Goal: Task Accomplishment & Management: Use online tool/utility

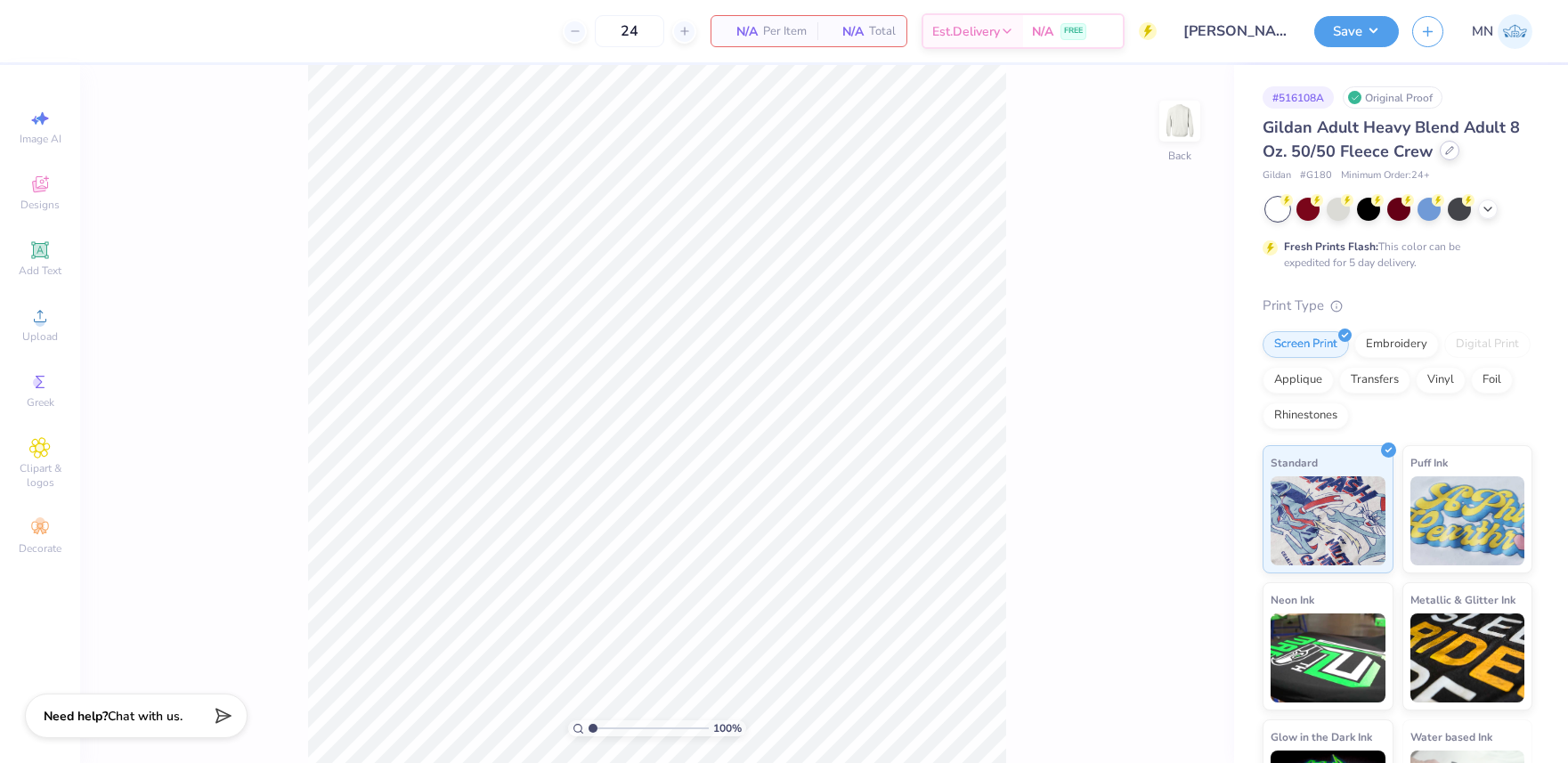
click at [1453, 149] on div at bounding box center [1450, 151] width 20 height 20
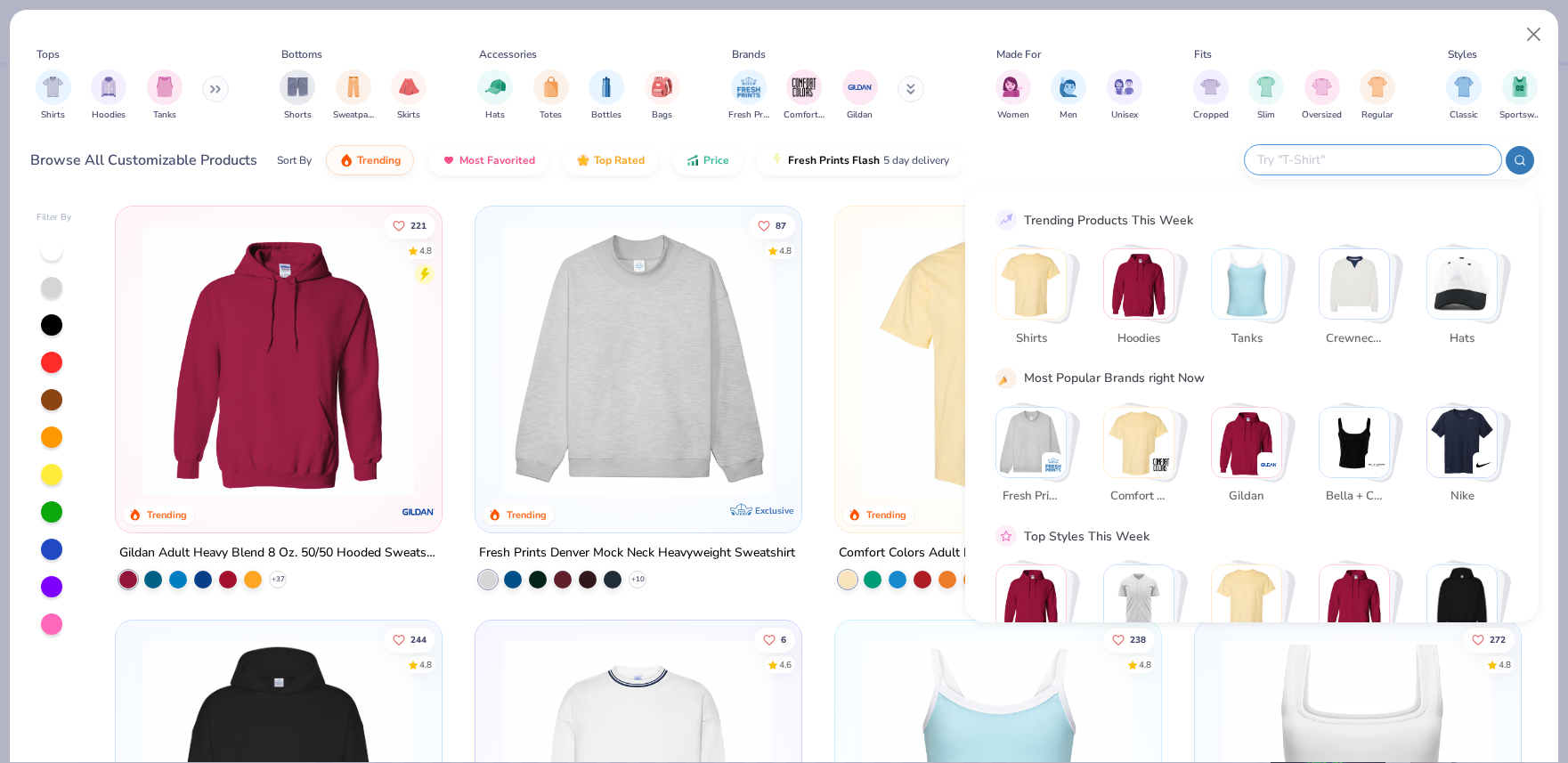
click at [1421, 166] on input "text" at bounding box center [1371, 160] width 233 height 21
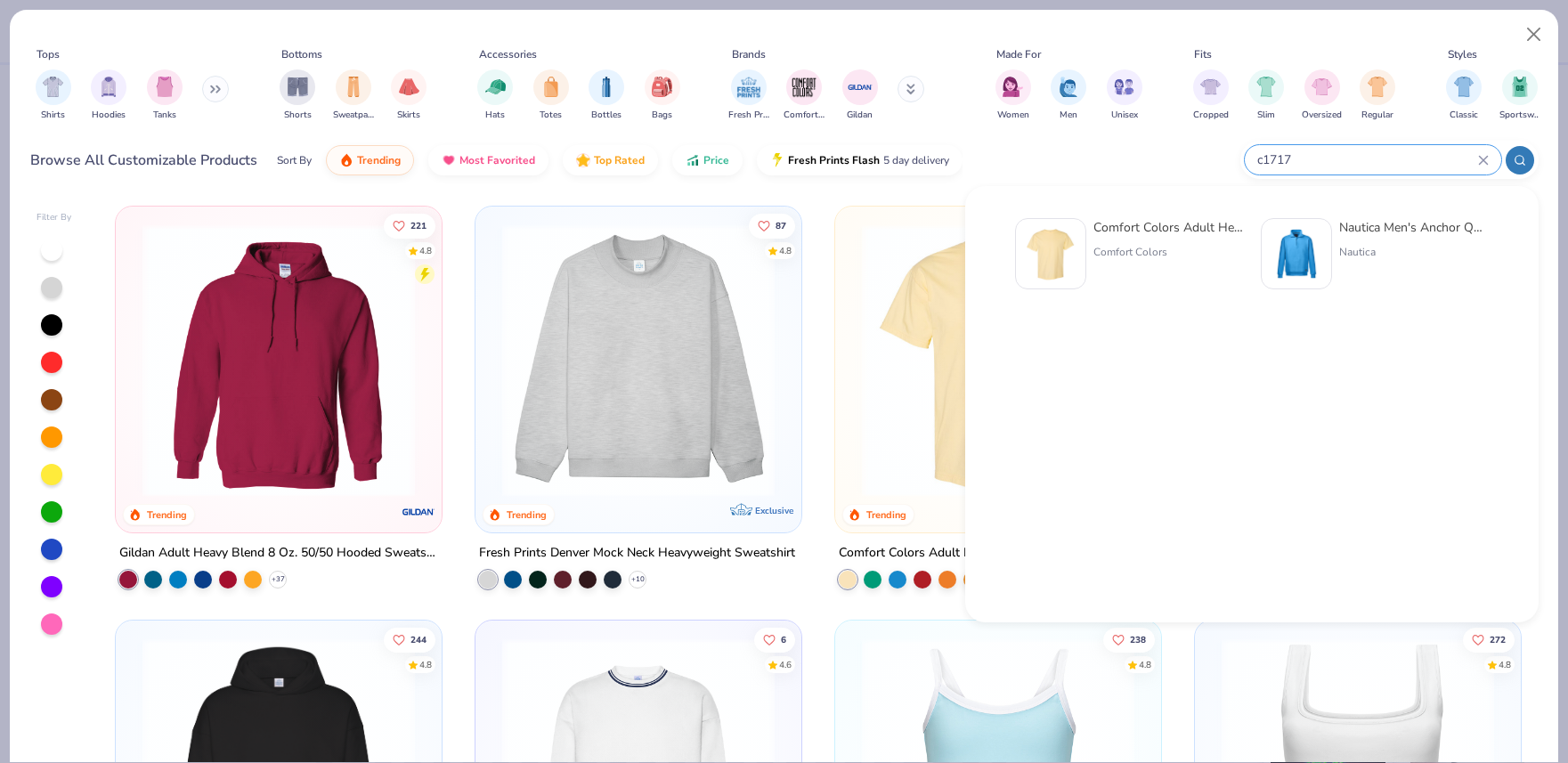
type input "c1717"
click at [1042, 262] on img at bounding box center [1050, 253] width 55 height 55
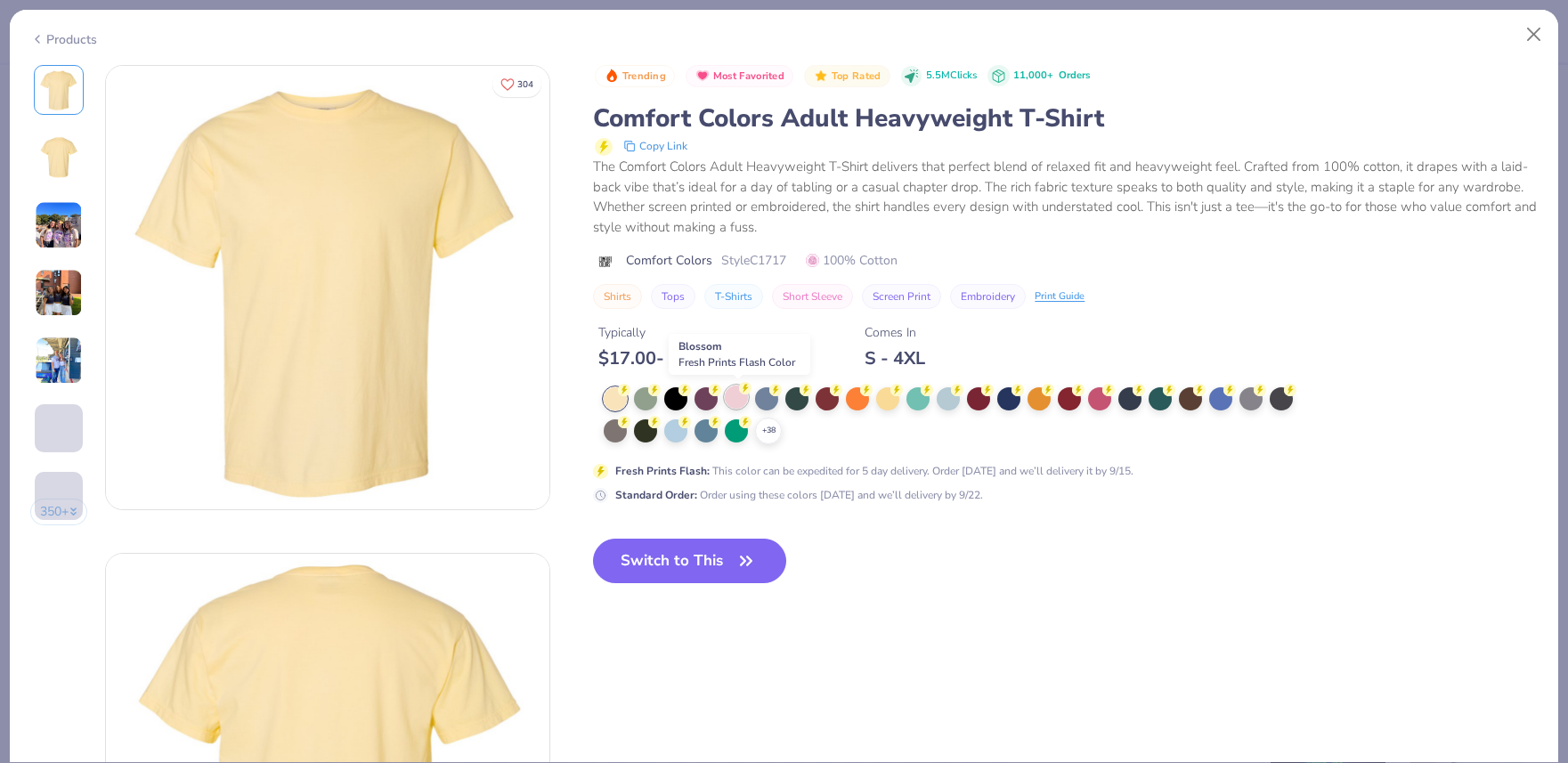
click at [742, 399] on div at bounding box center [736, 397] width 24 height 24
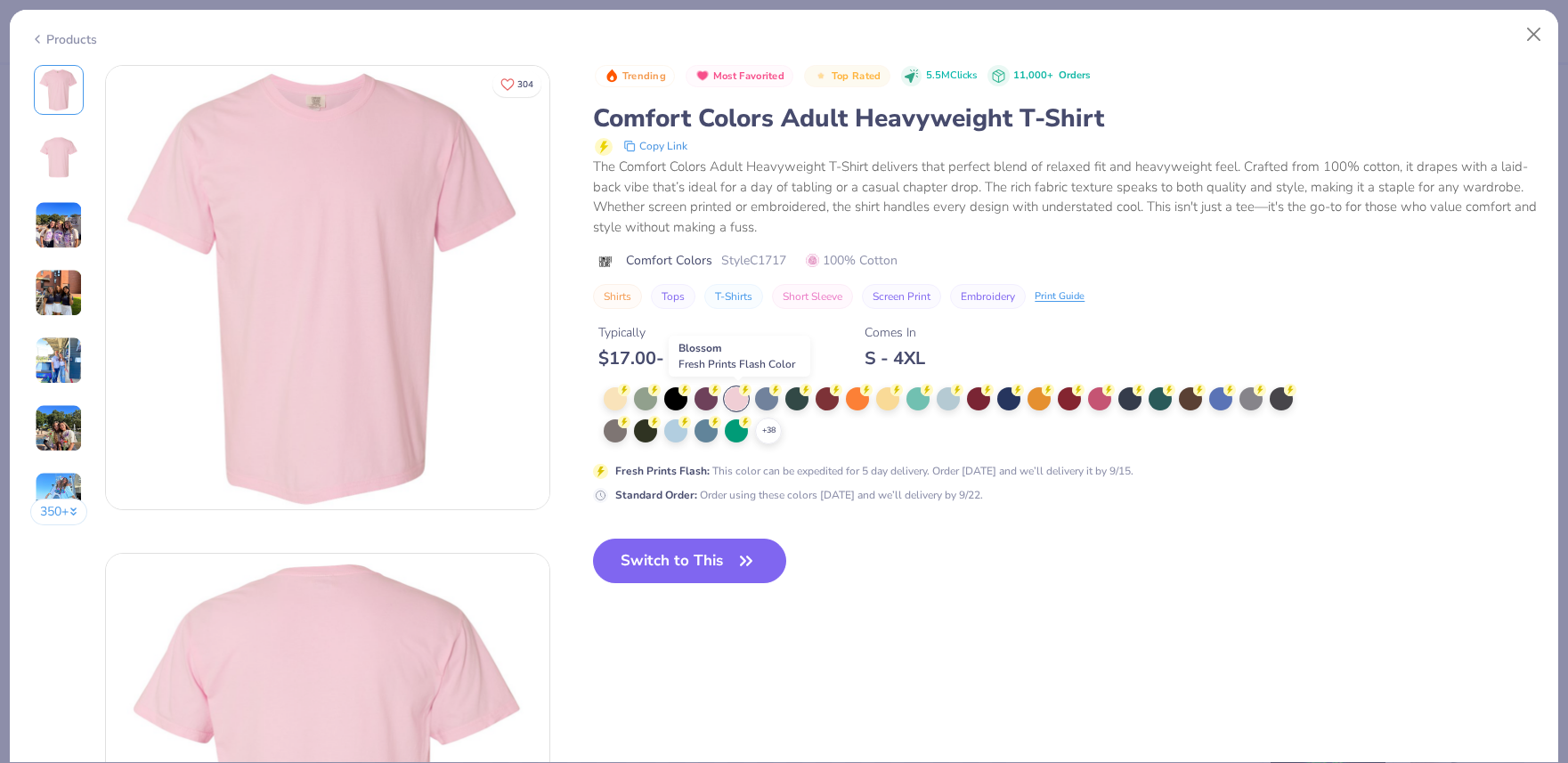
click at [732, 398] on div at bounding box center [736, 399] width 24 height 24
drag, startPoint x: 677, startPoint y: 572, endPoint x: 950, endPoint y: 387, distance: 329.8
click at [677, 572] on button "Switch to This" at bounding box center [689, 561] width 193 height 44
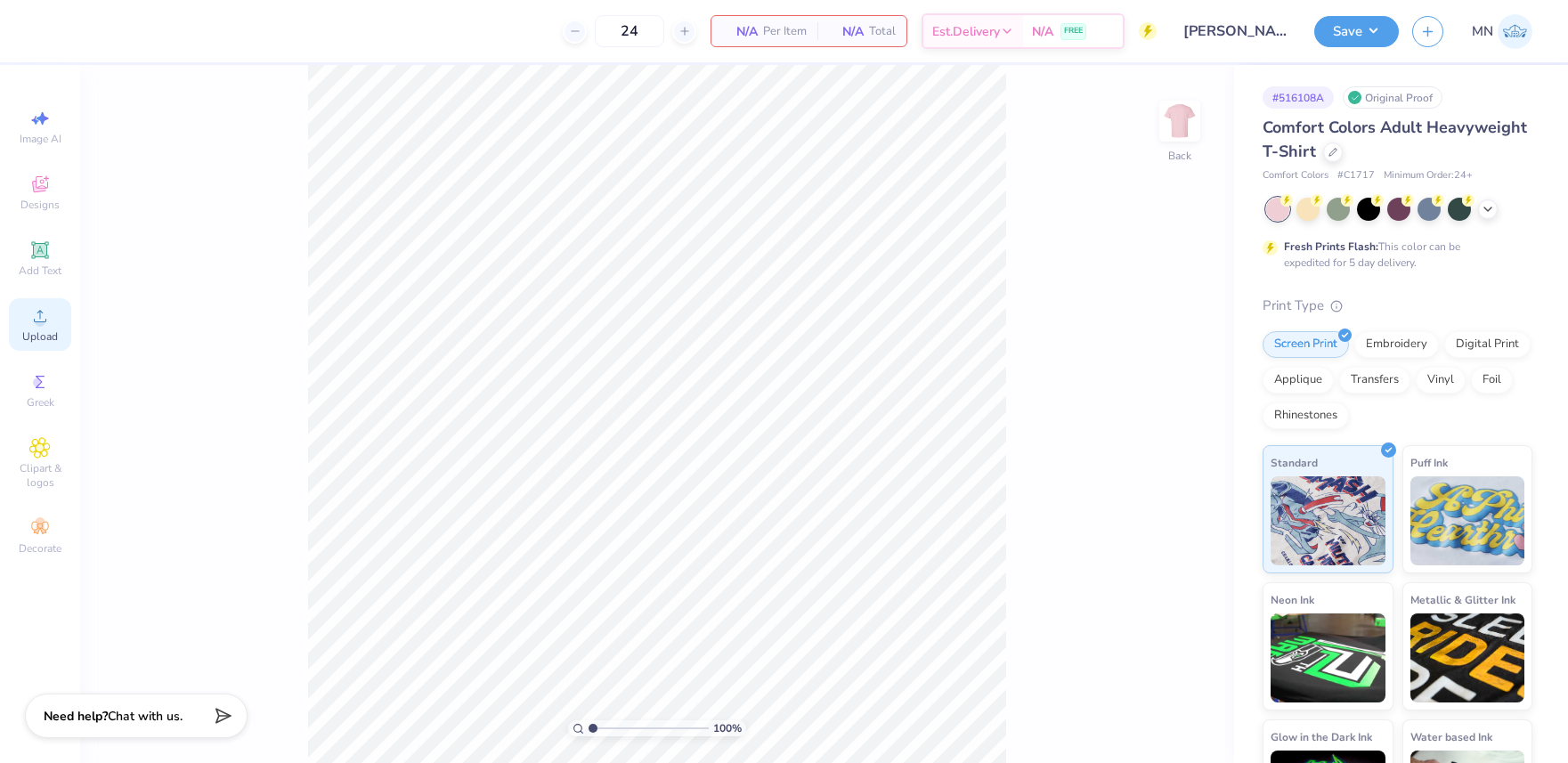
click at [34, 319] on icon at bounding box center [40, 317] width 22 height 22
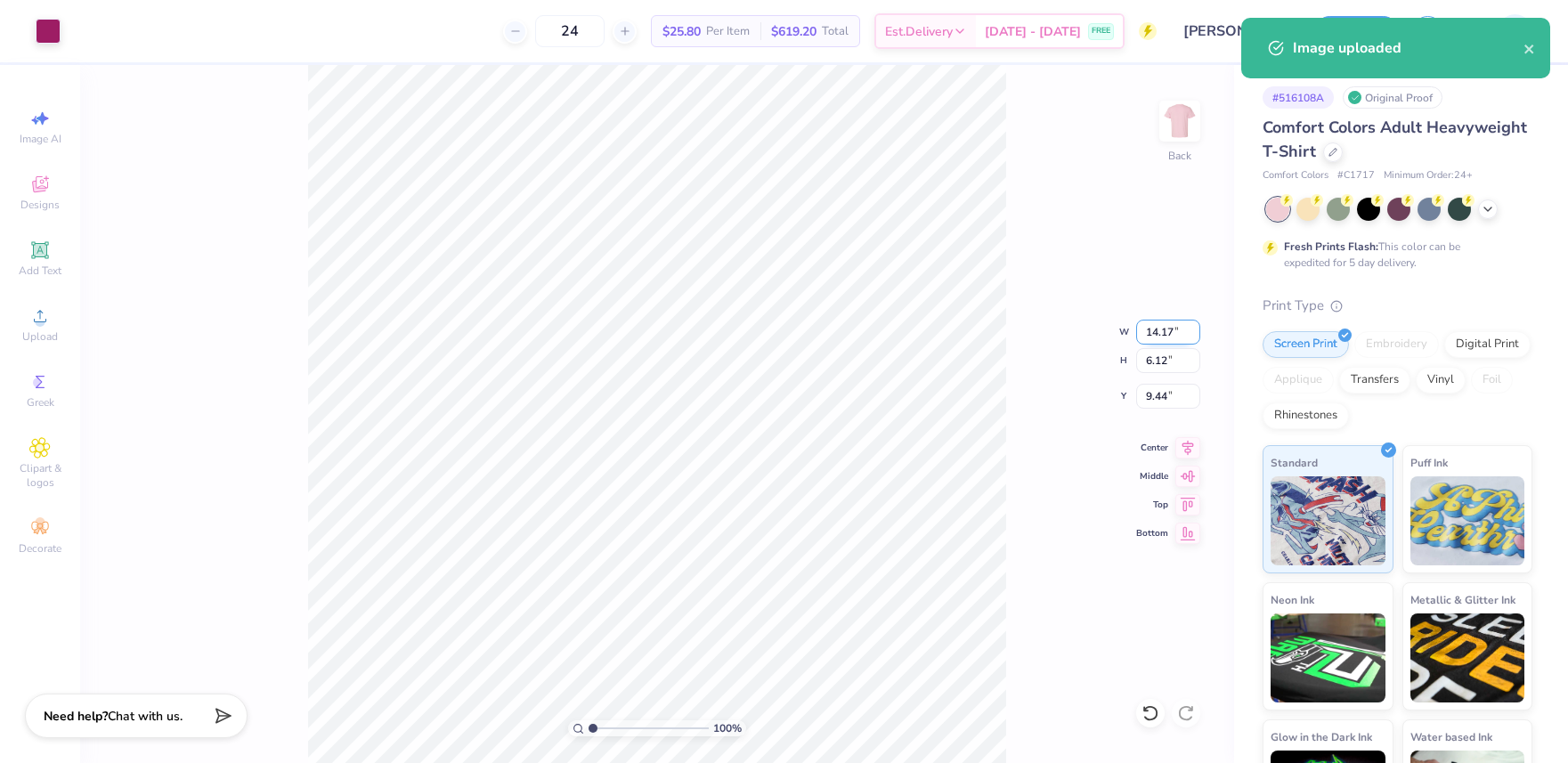
click at [1174, 332] on input "14.17" at bounding box center [1168, 331] width 64 height 24
type input "3.00"
type input "1.30"
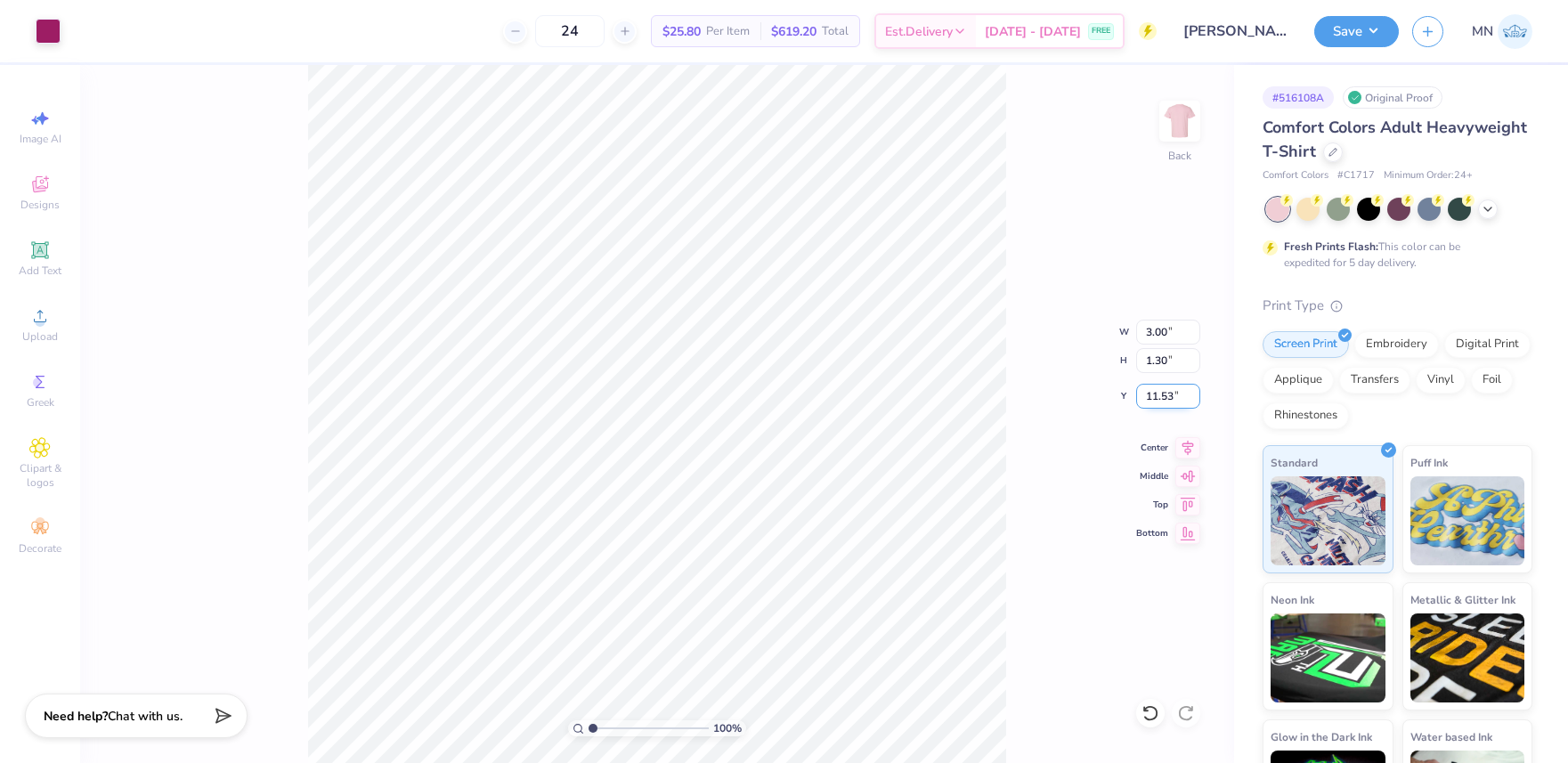
click at [1157, 398] on input "11.53" at bounding box center [1168, 396] width 64 height 24
type input "3.00"
click at [1179, 129] on img at bounding box center [1180, 121] width 72 height 72
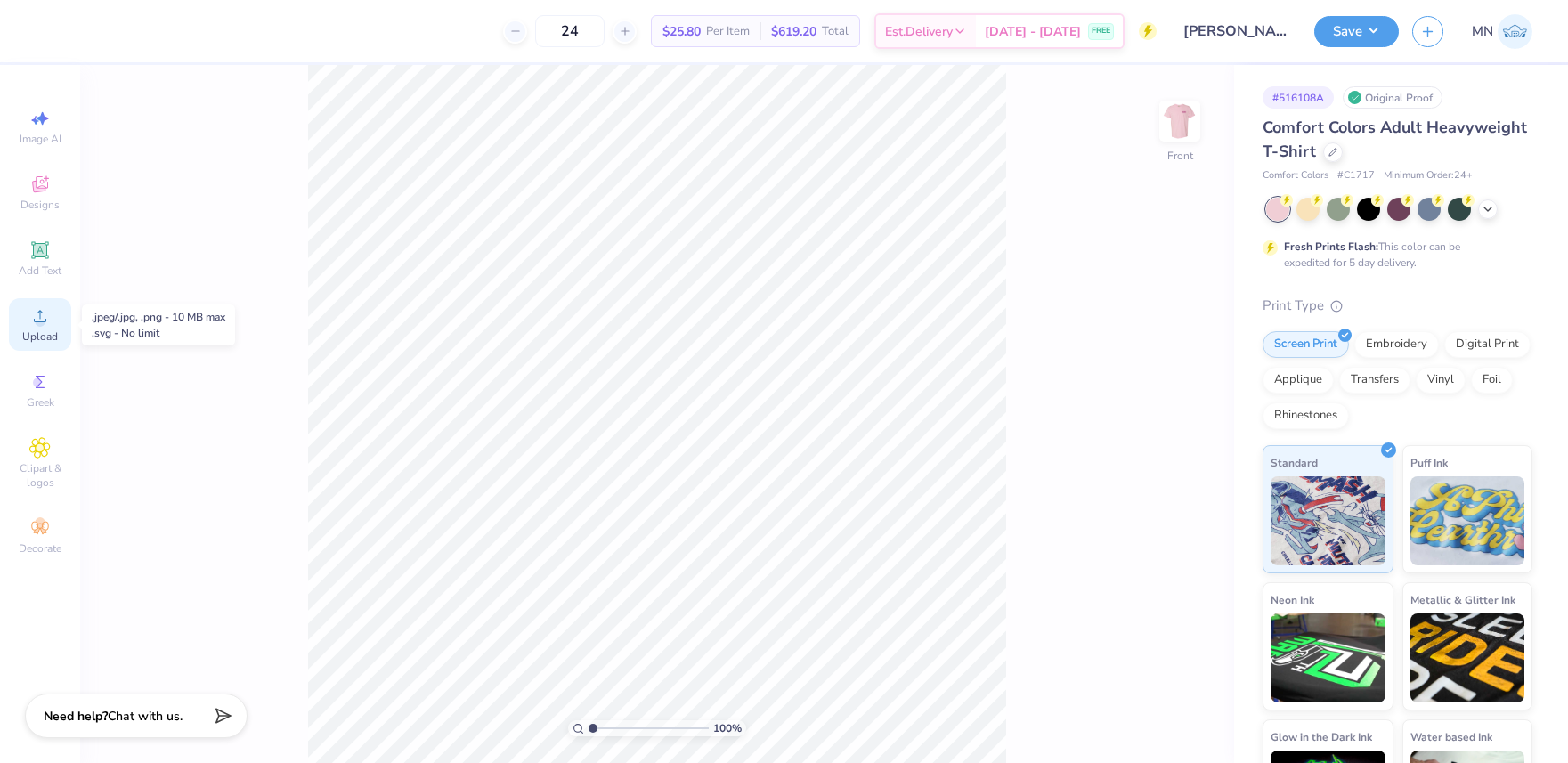
drag, startPoint x: 43, startPoint y: 310, endPoint x: 63, endPoint y: 310, distance: 20.0
click at [46, 310] on icon at bounding box center [40, 317] width 22 height 22
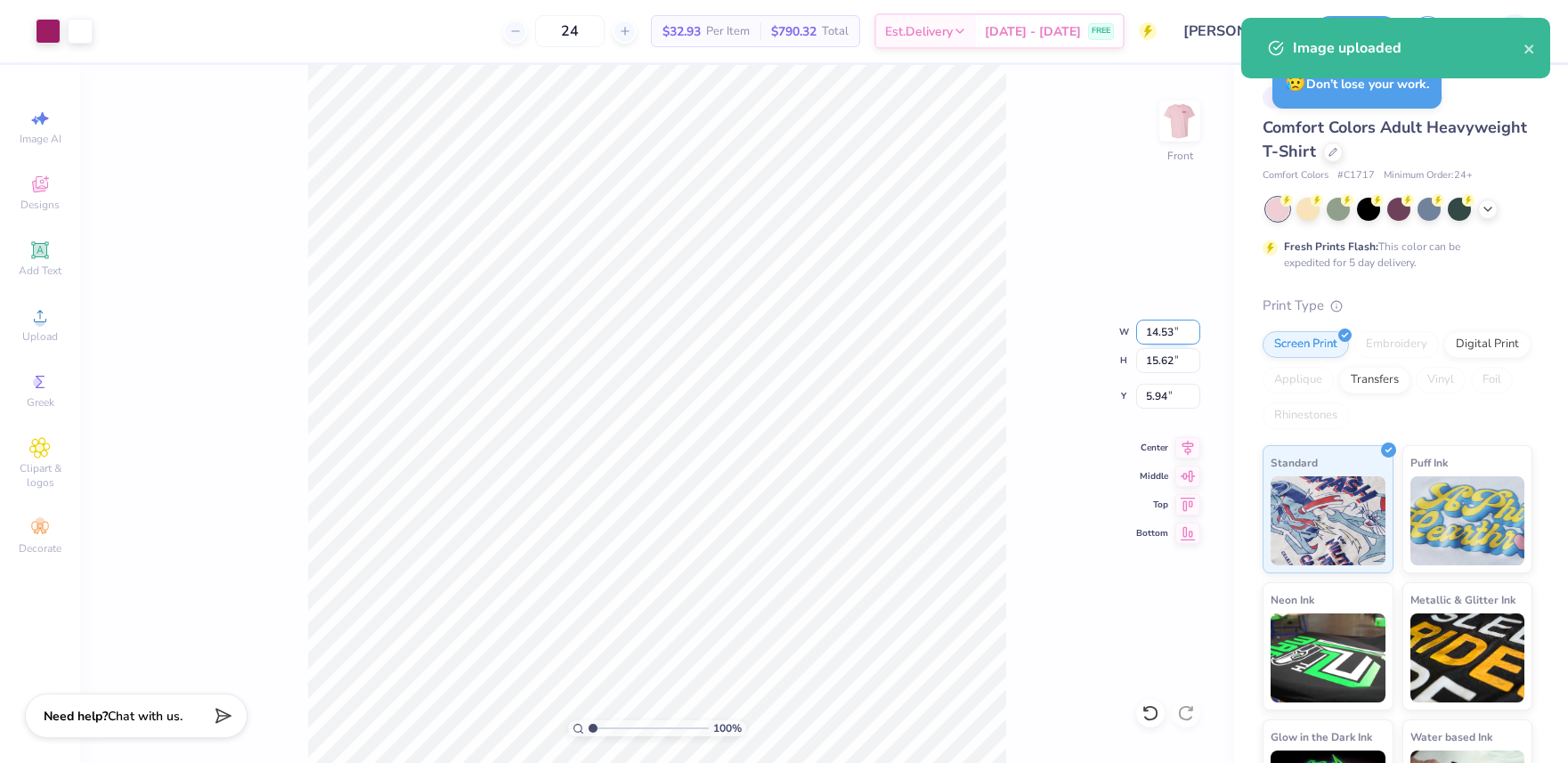
click at [1172, 337] on input "14.53" at bounding box center [1168, 331] width 64 height 24
type input "12.00"
type input "12.90"
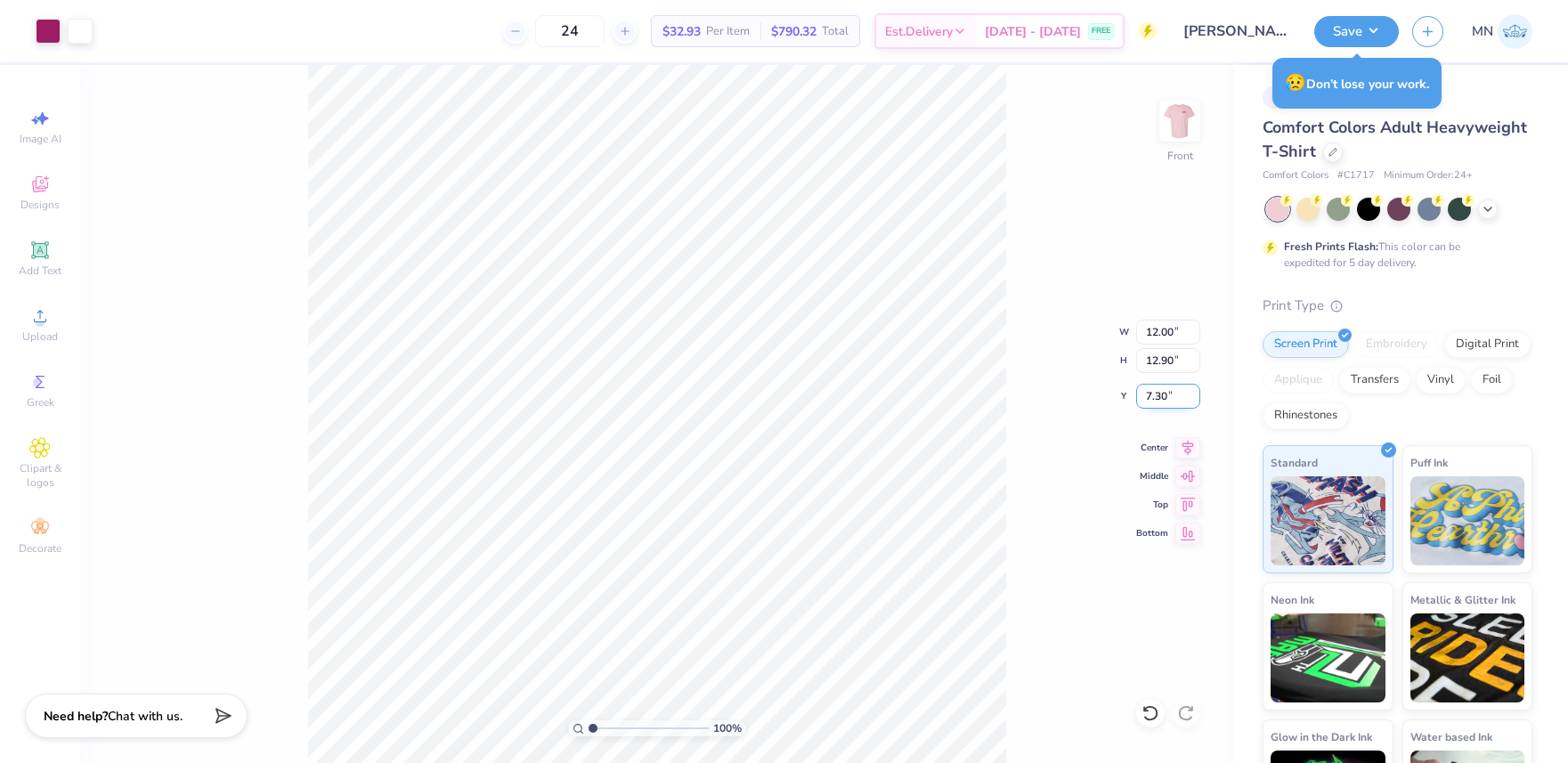
click at [1164, 386] on input "7.30" at bounding box center [1168, 396] width 64 height 24
type input "3.00"
click at [1169, 328] on input "12.00" at bounding box center [1168, 331] width 64 height 24
type input "11.00"
type input "11.83"
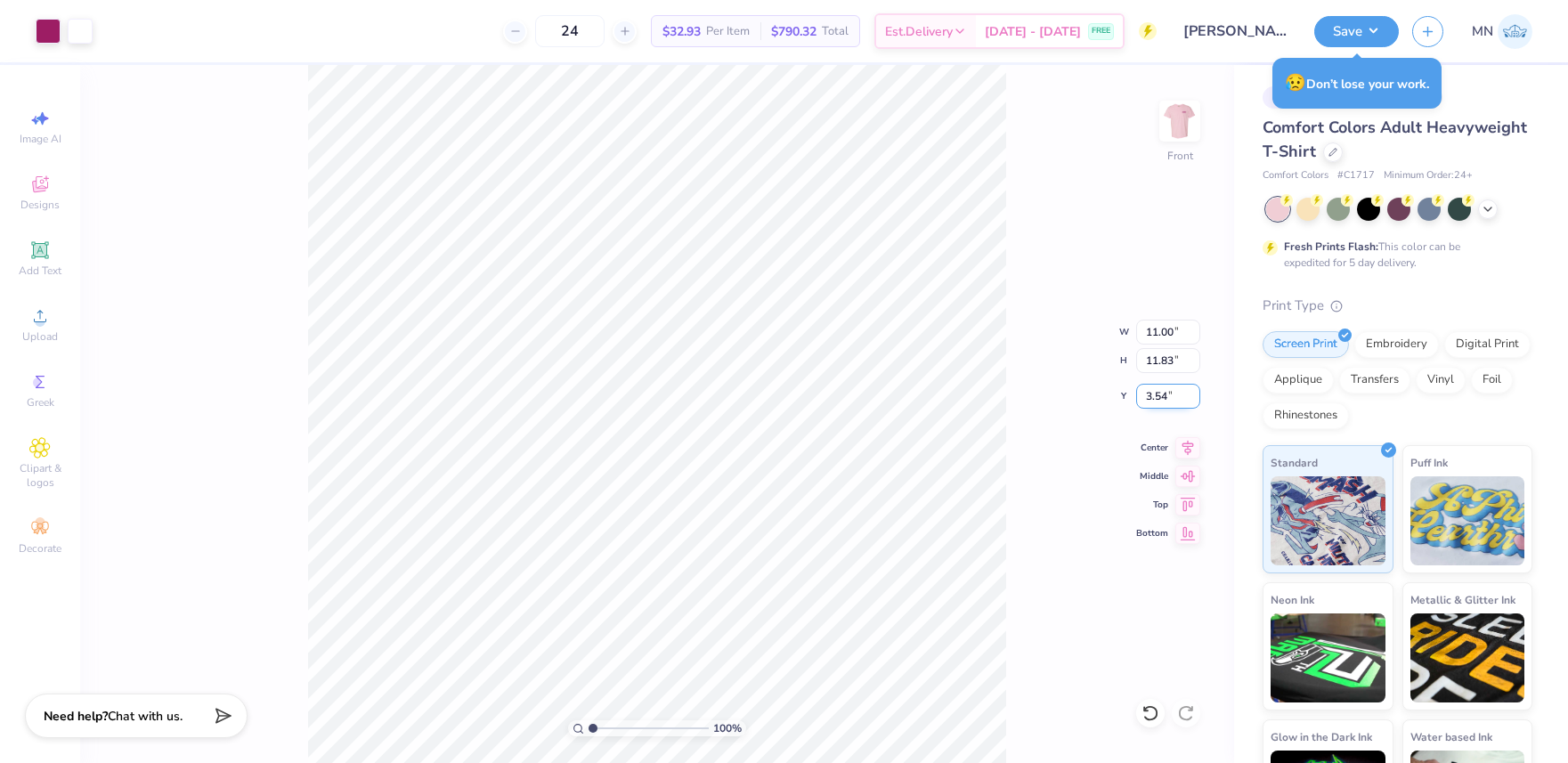
click at [1166, 406] on input "3.54" at bounding box center [1168, 396] width 64 height 24
type input "3.00"
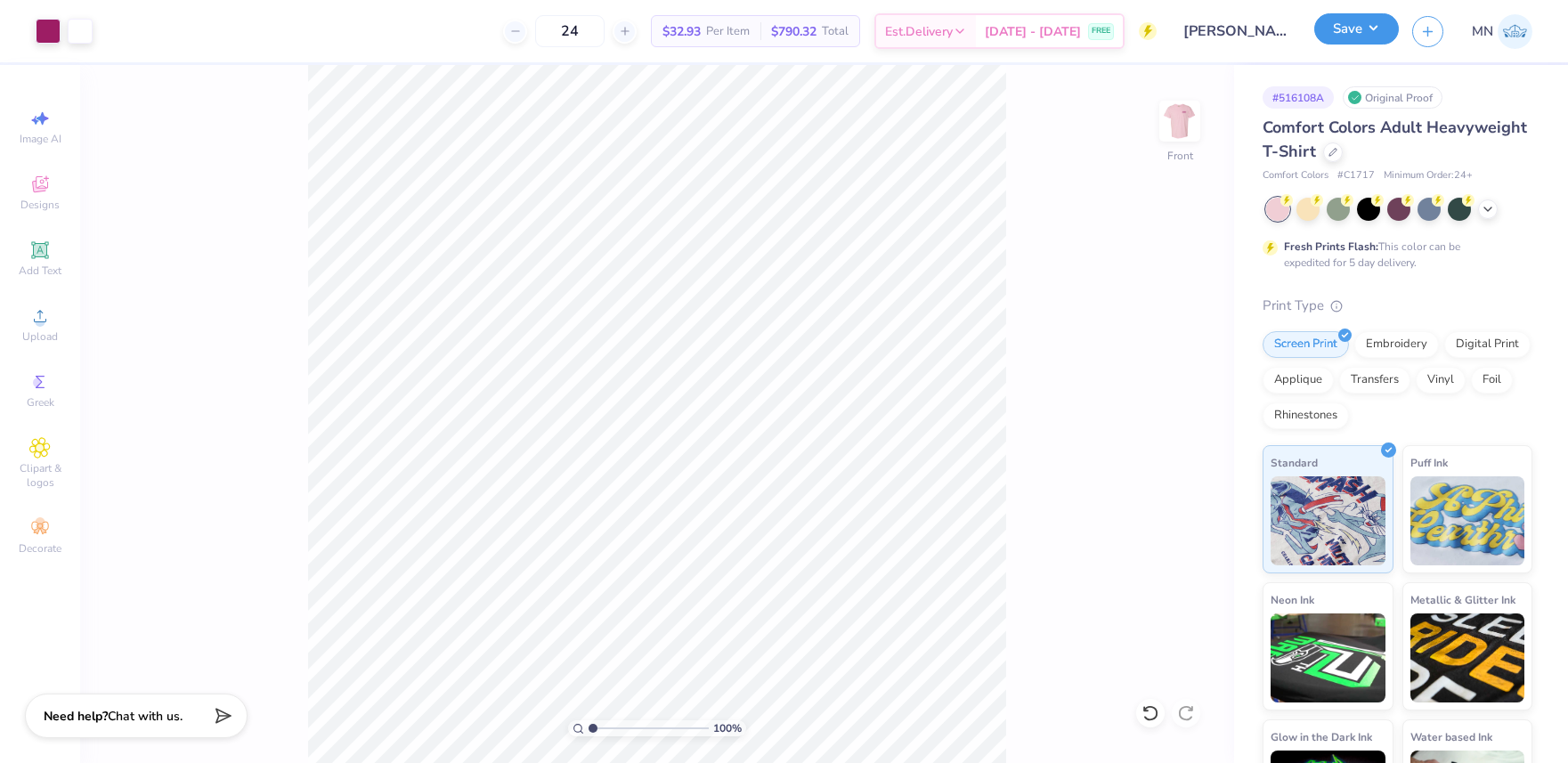
drag, startPoint x: 1334, startPoint y: 25, endPoint x: 1338, endPoint y: 36, distance: 11.7
click at [1334, 25] on button "Save" at bounding box center [1356, 29] width 84 height 31
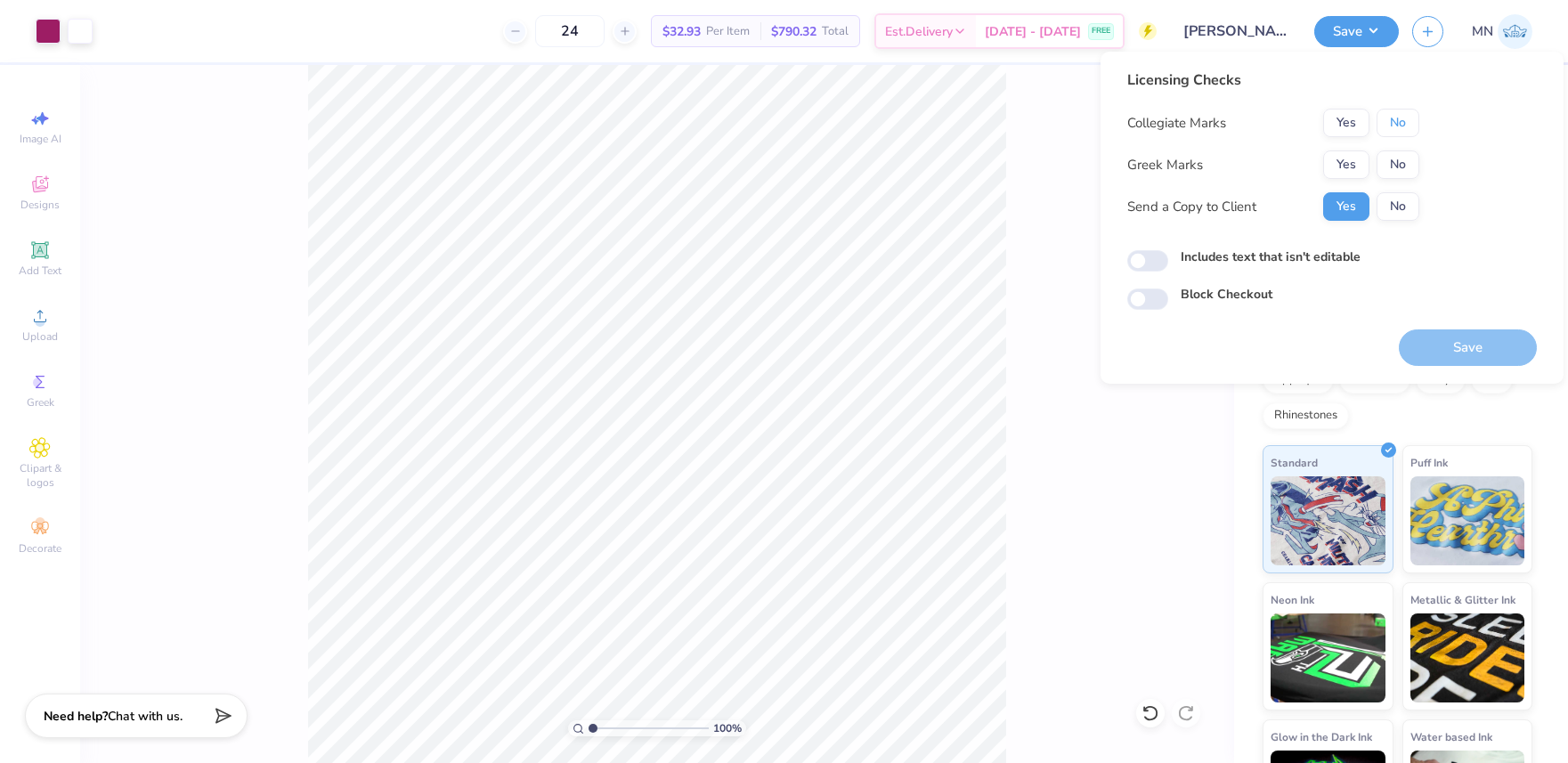
drag, startPoint x: 1389, startPoint y: 122, endPoint x: 1368, endPoint y: 142, distance: 29.0
click at [1388, 123] on button "No" at bounding box center [1398, 122] width 43 height 28
drag, startPoint x: 1349, startPoint y: 162, endPoint x: 1354, endPoint y: 179, distance: 17.7
click at [1349, 165] on button "Yes" at bounding box center [1346, 164] width 46 height 28
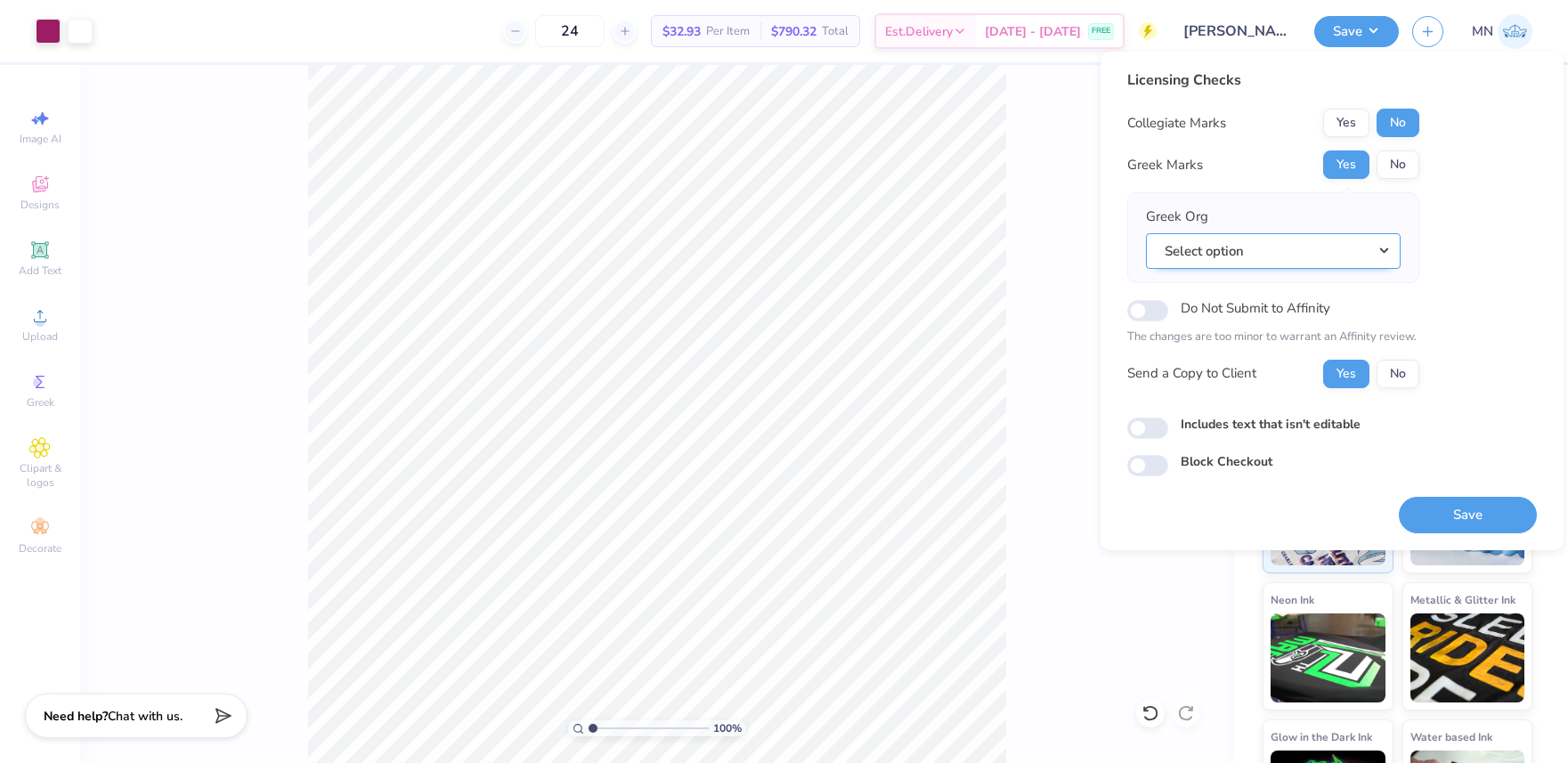
click at [1290, 269] on button "Select option" at bounding box center [1273, 251] width 255 height 36
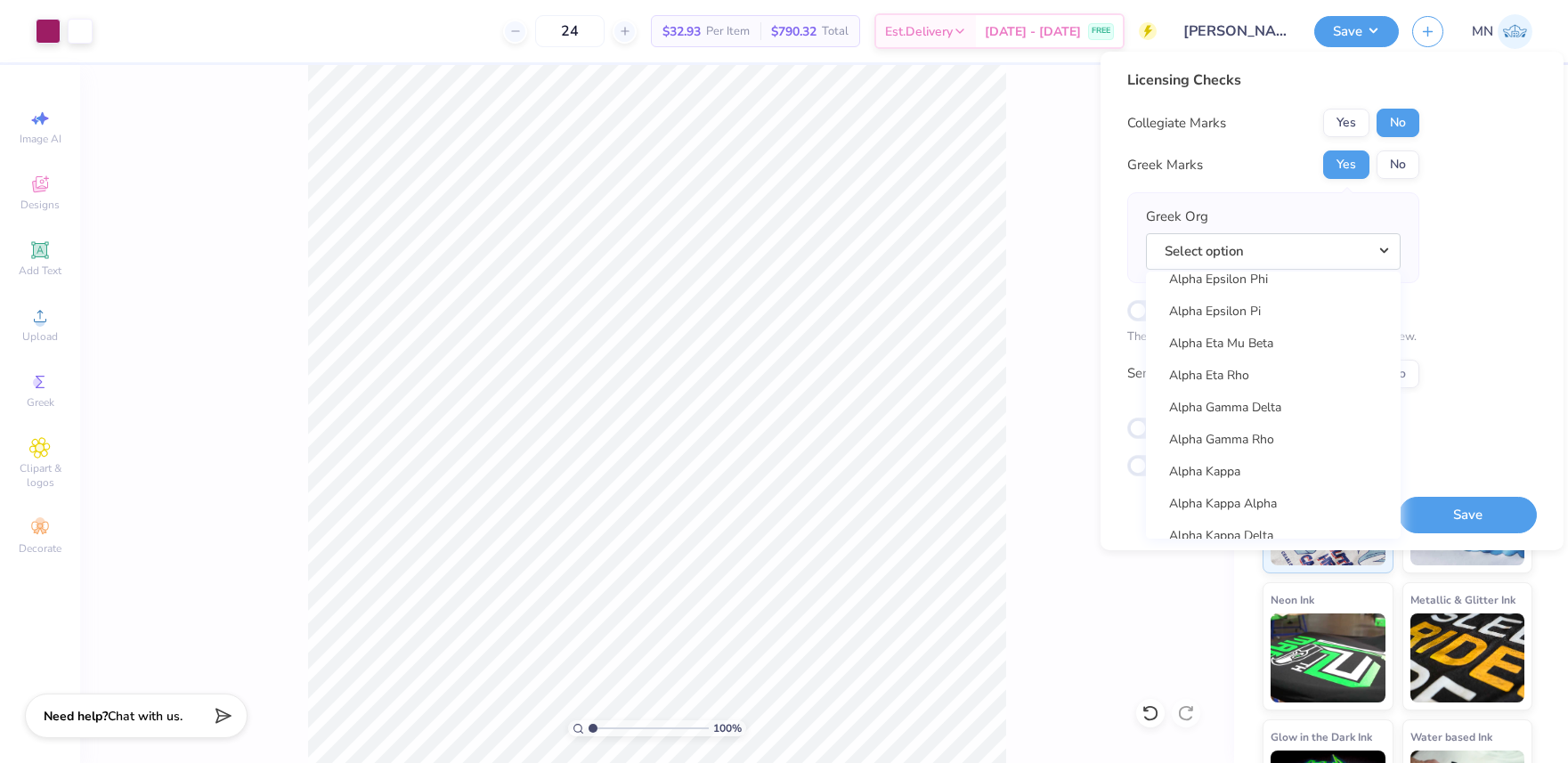
scroll to position [558, 0]
click at [1288, 292] on link "Alpha Epsilon Phi" at bounding box center [1273, 281] width 240 height 29
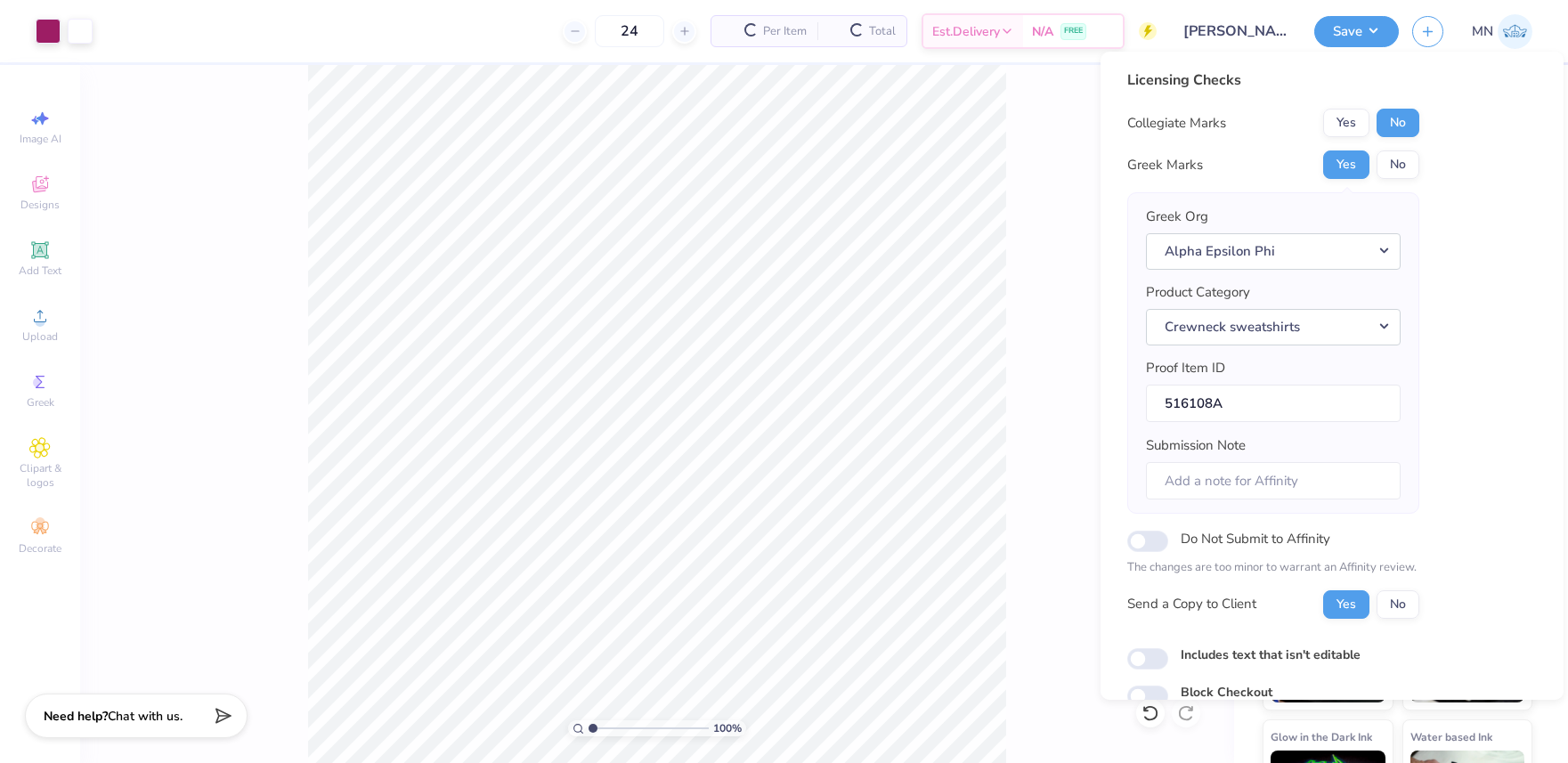
scroll to position [81, 0]
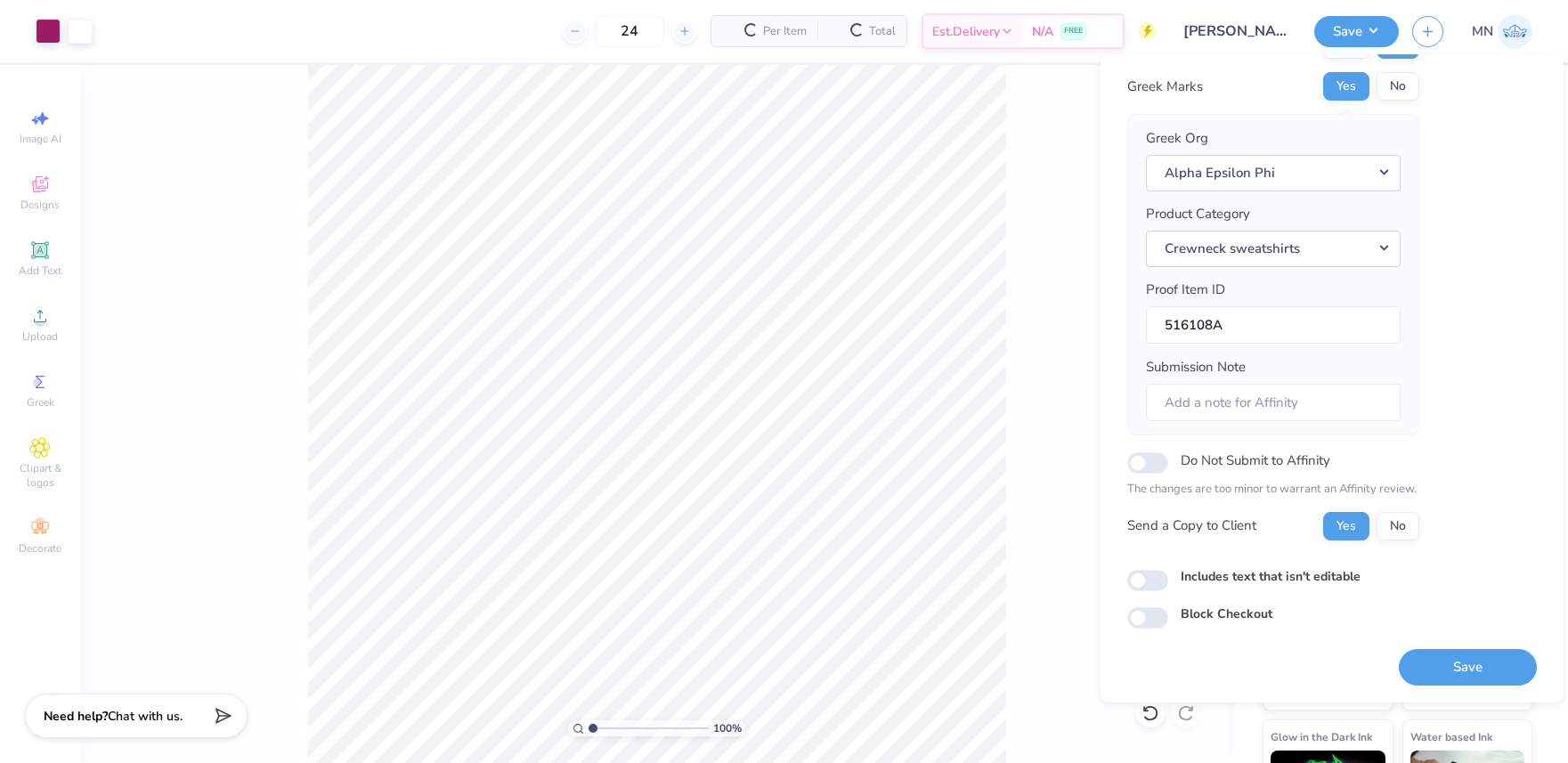
drag, startPoint x: 1437, startPoint y: 670, endPoint x: 1377, endPoint y: 456, distance: 222.3
click at [1437, 670] on button "Save" at bounding box center [1468, 668] width 138 height 36
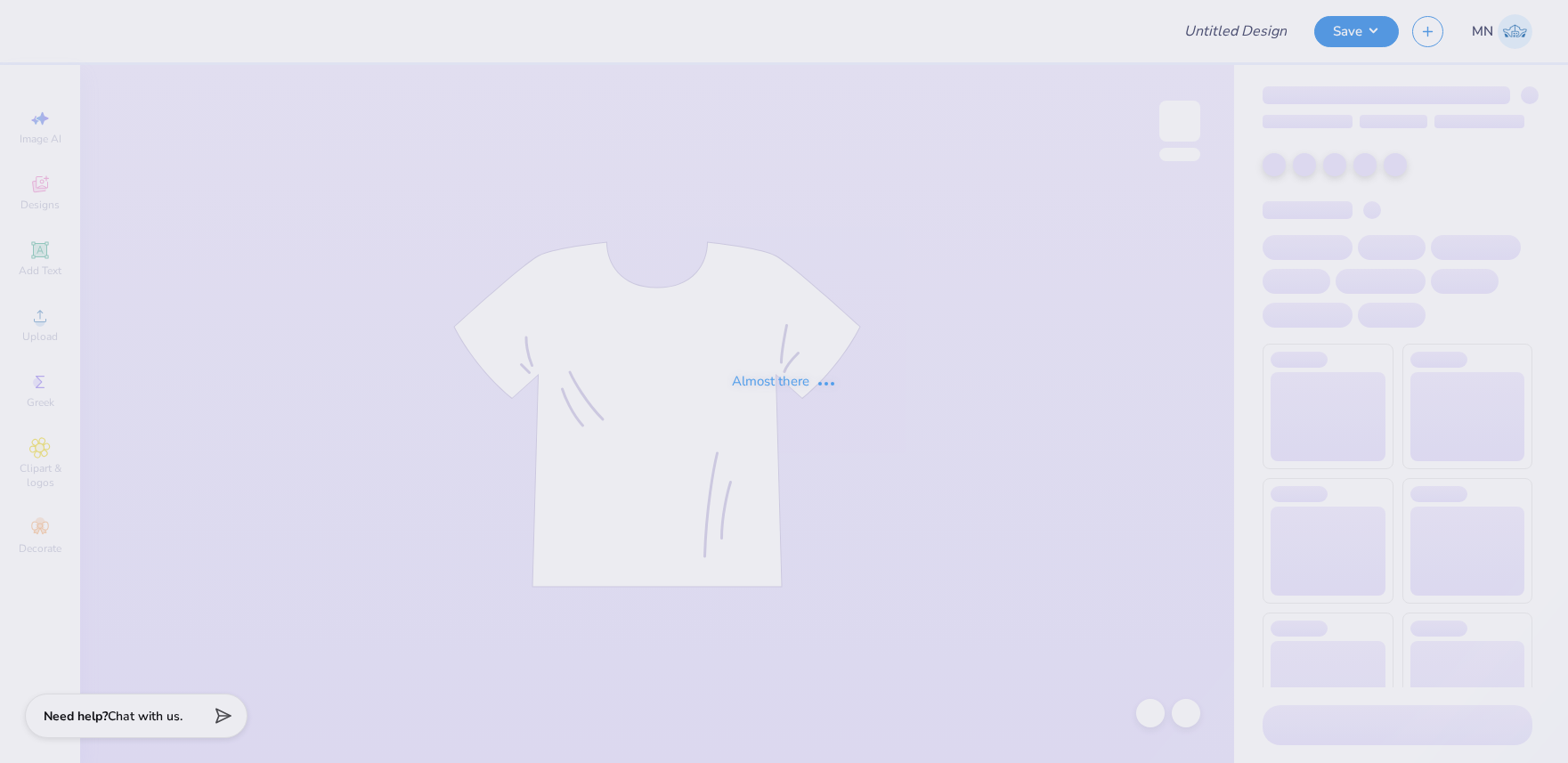
type input "[PERSON_NAME] : [GEOGRAPHIC_DATA]"
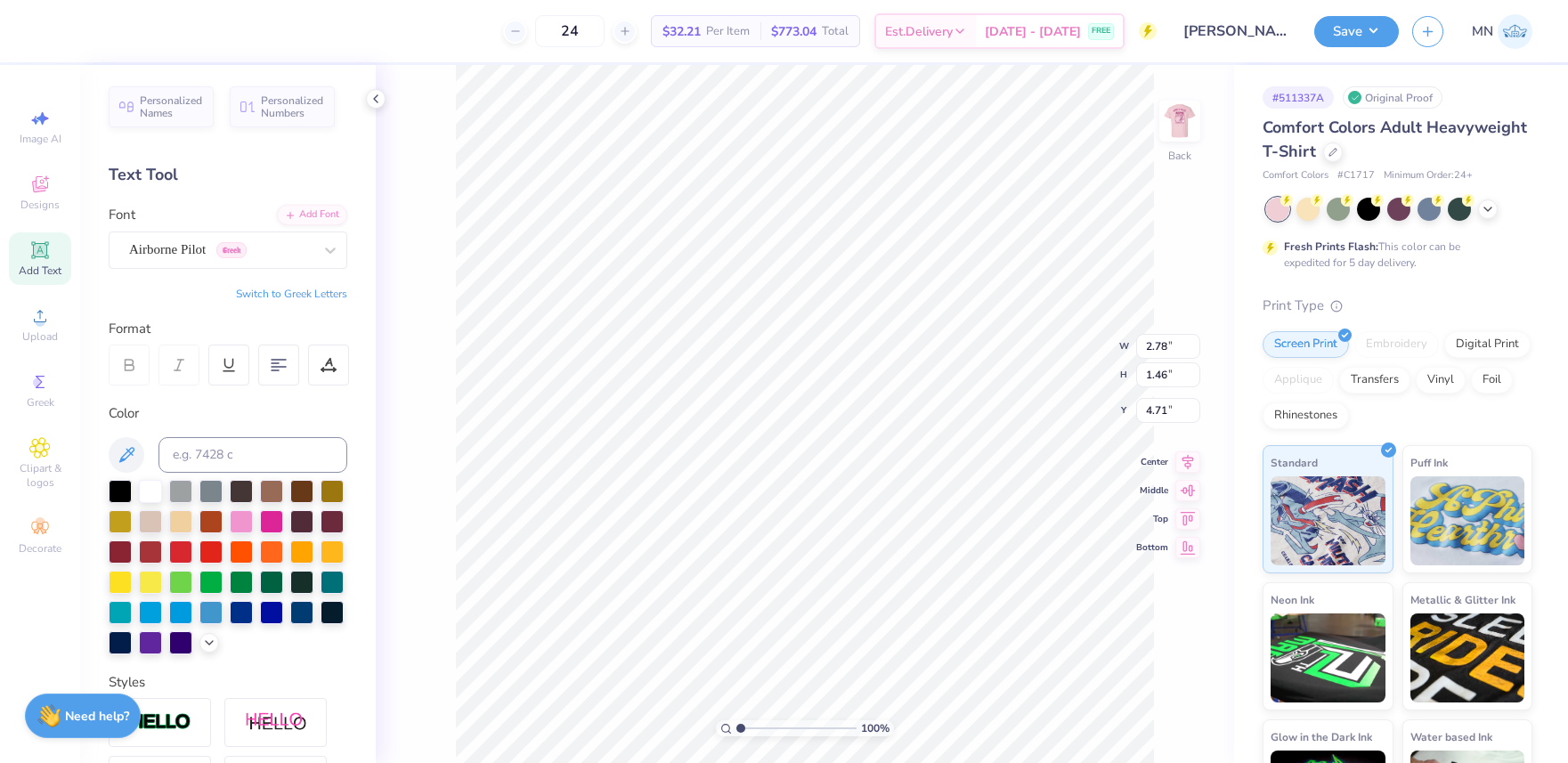
type input "3.00"
type input "1.30"
type input "3.00"
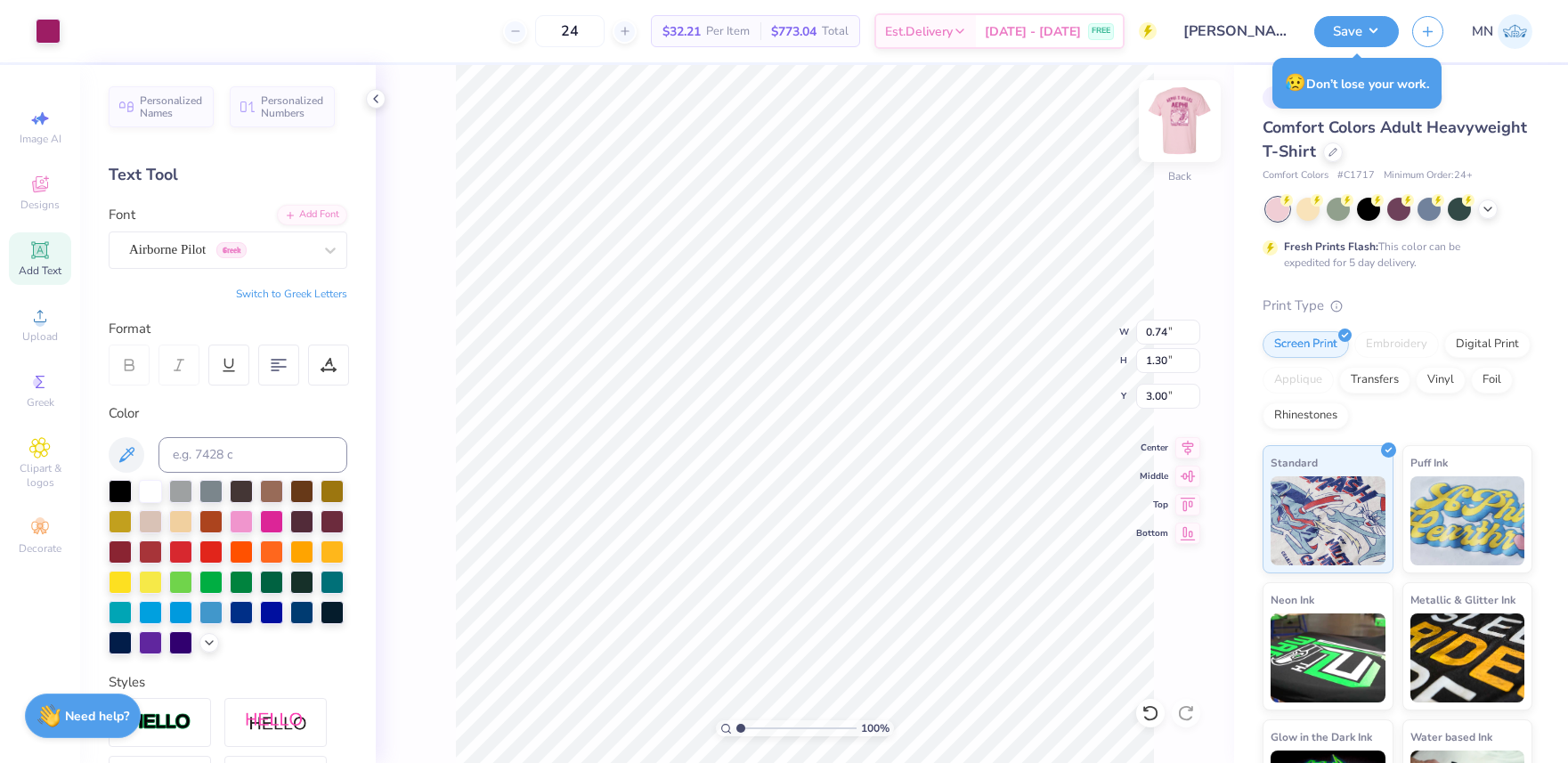
click at [1160, 114] on img at bounding box center [1180, 121] width 72 height 72
type input "1.01"
type input "1.54"
type input "3.23"
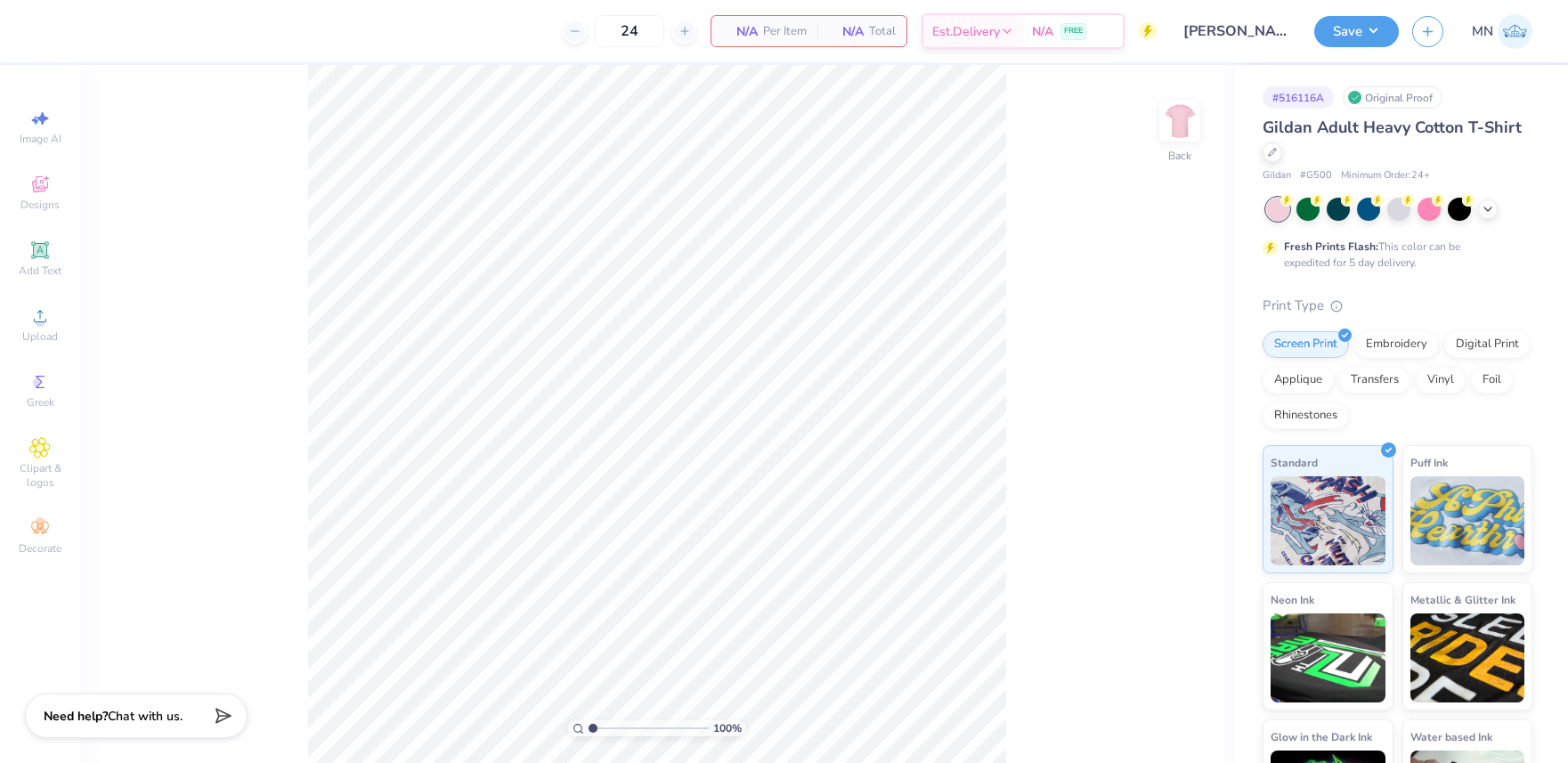
drag, startPoint x: 34, startPoint y: 290, endPoint x: 34, endPoint y: 301, distance: 11.0
click at [34, 290] on div "Image AI Designs Add Text Upload Greek Clipart & logos Decorate" at bounding box center [40, 332] width 63 height 463
click at [38, 314] on icon at bounding box center [40, 317] width 22 height 22
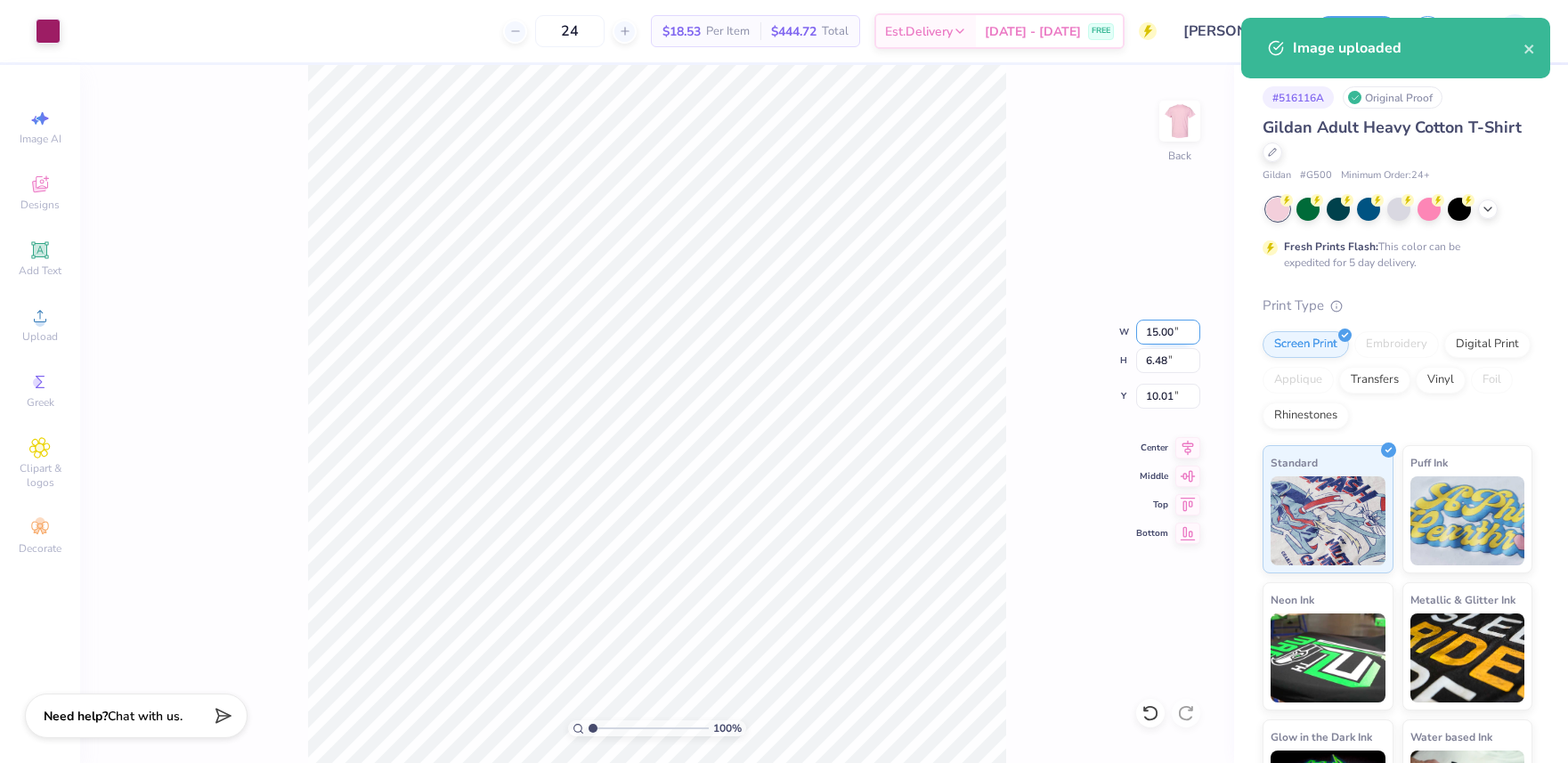
click at [1160, 334] on input "15.00" at bounding box center [1168, 331] width 64 height 24
type input "3.00"
type input "1.30"
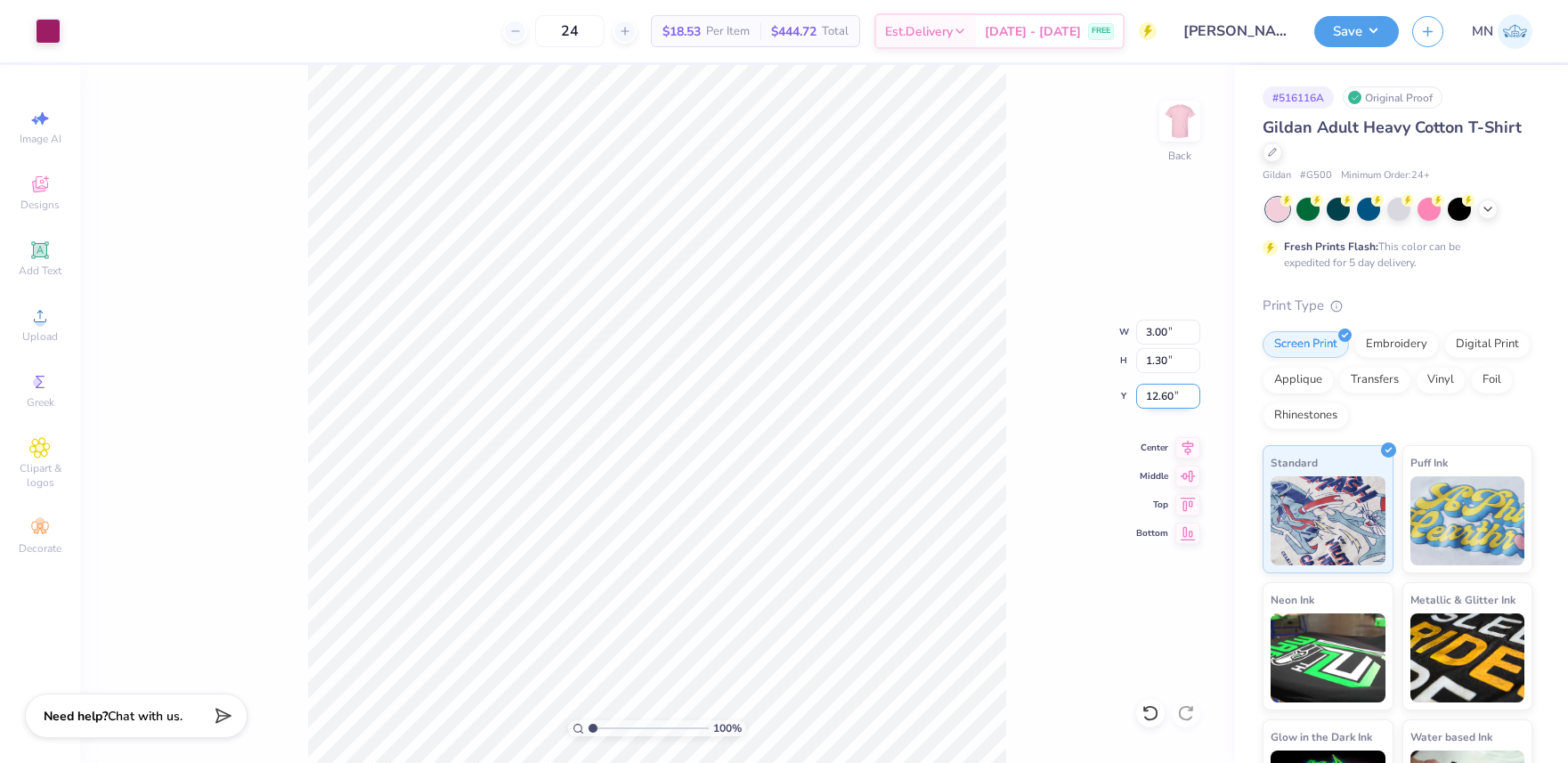
click at [1154, 400] on input "12.60" at bounding box center [1168, 396] width 64 height 24
type input "3.00"
drag, startPoint x: 1171, startPoint y: 126, endPoint x: 1020, endPoint y: 168, distance: 156.7
click at [1171, 126] on img at bounding box center [1179, 121] width 35 height 35
click at [21, 318] on div "Upload" at bounding box center [40, 325] width 63 height 53
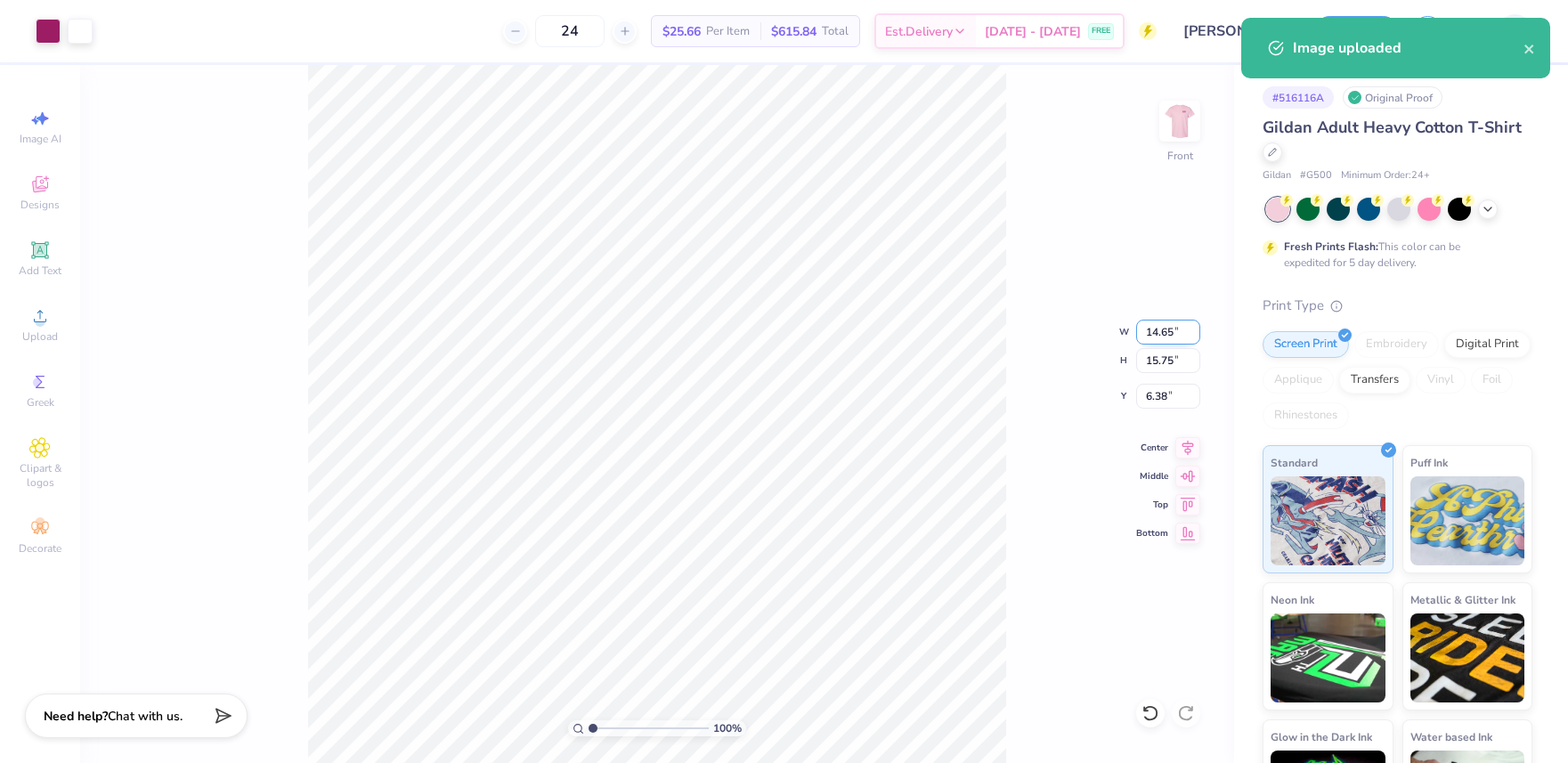
drag, startPoint x: 1147, startPoint y: 324, endPoint x: 1154, endPoint y: 331, distance: 9.9
click at [1147, 324] on input "14.65" at bounding box center [1168, 331] width 64 height 24
type input "11.00"
type input "11.83"
click at [1170, 389] on input "8.34" at bounding box center [1168, 396] width 64 height 24
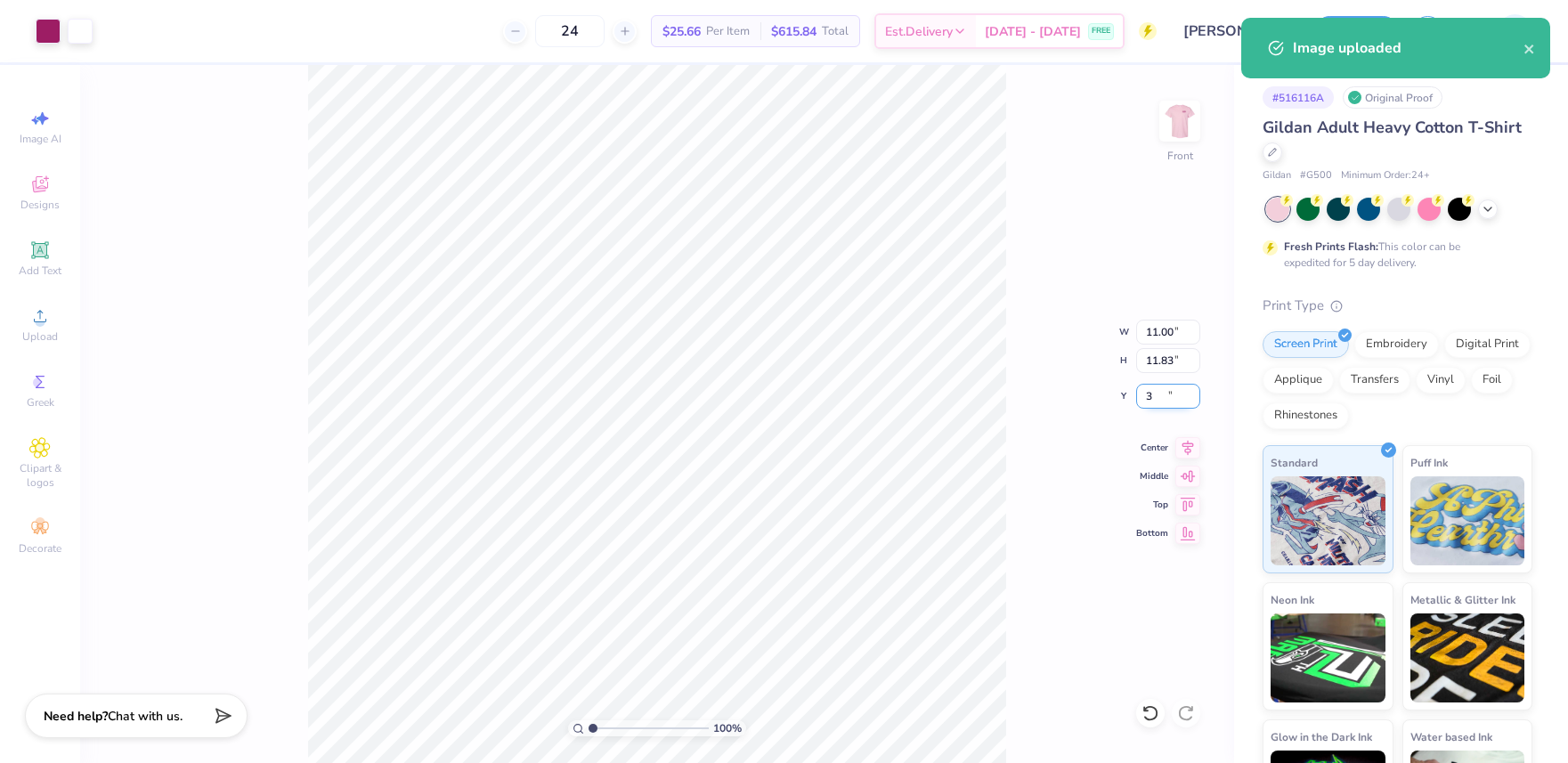
type input "3.00"
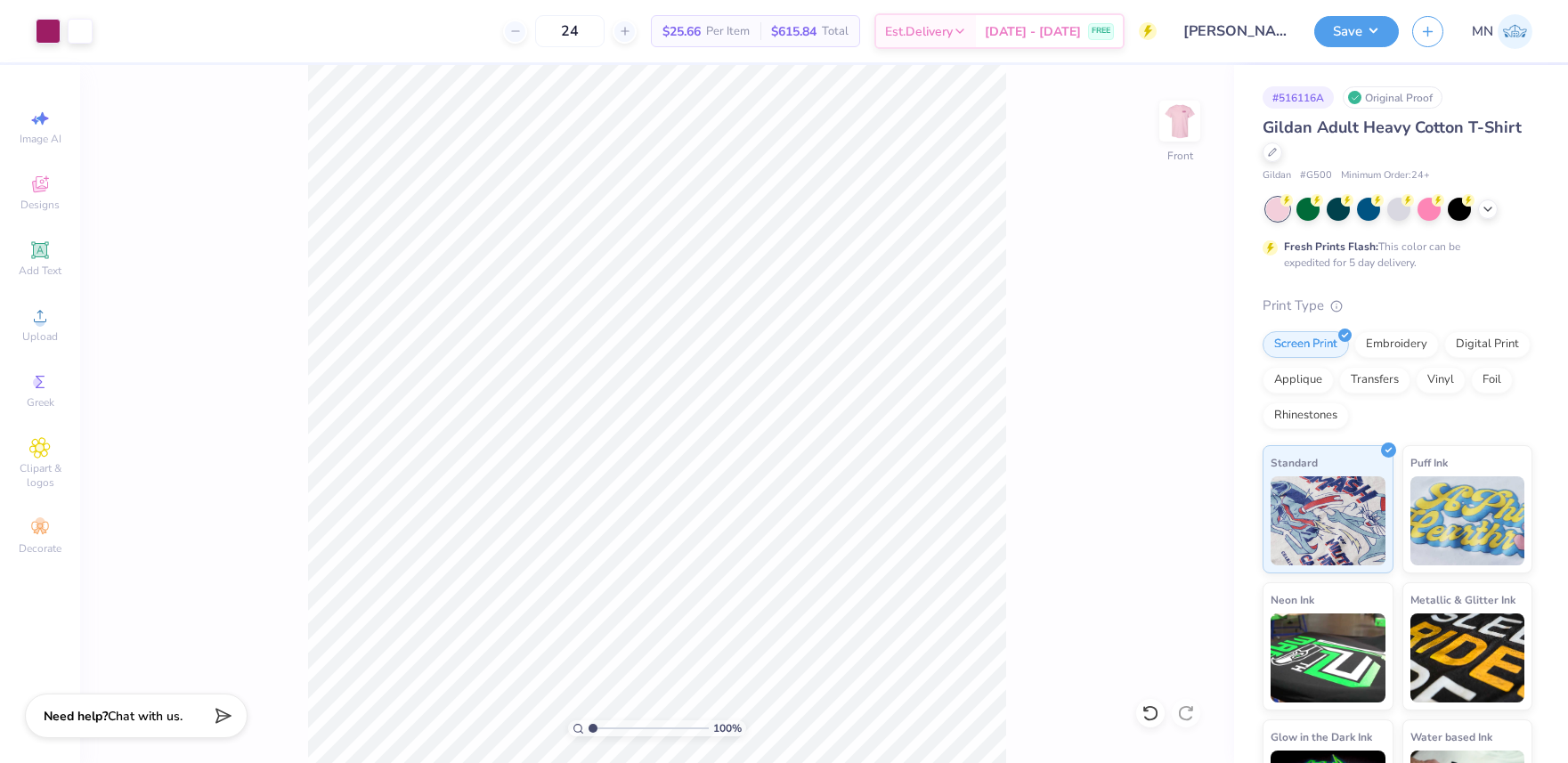
drag, startPoint x: 1339, startPoint y: 39, endPoint x: 1347, endPoint y: 49, distance: 12.8
click at [1339, 39] on button "Save" at bounding box center [1356, 32] width 84 height 31
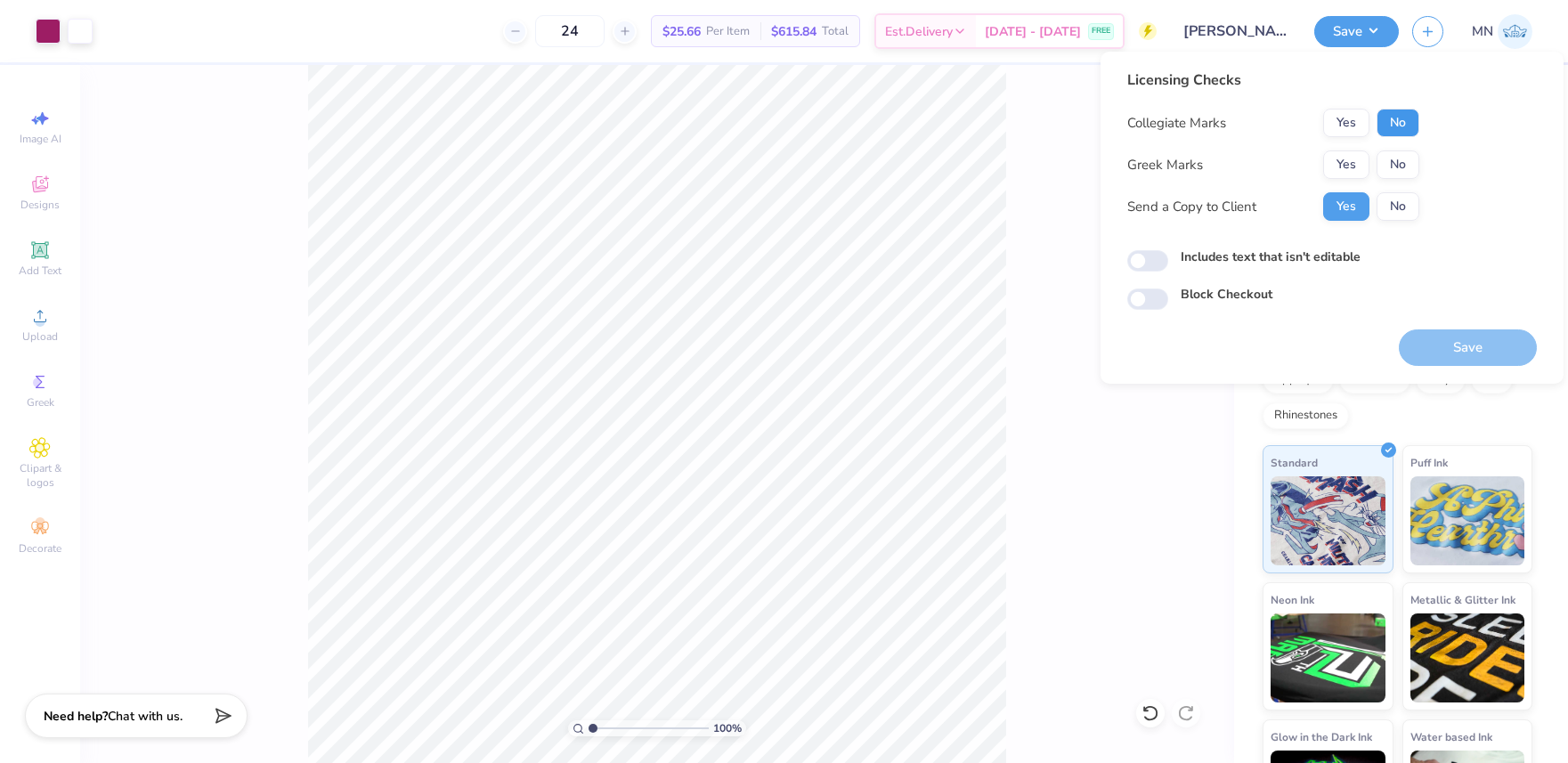
click at [1399, 122] on button "No" at bounding box center [1398, 122] width 43 height 28
drag, startPoint x: 1353, startPoint y: 157, endPoint x: 1358, endPoint y: 188, distance: 31.4
click at [1353, 157] on button "Yes" at bounding box center [1346, 164] width 46 height 28
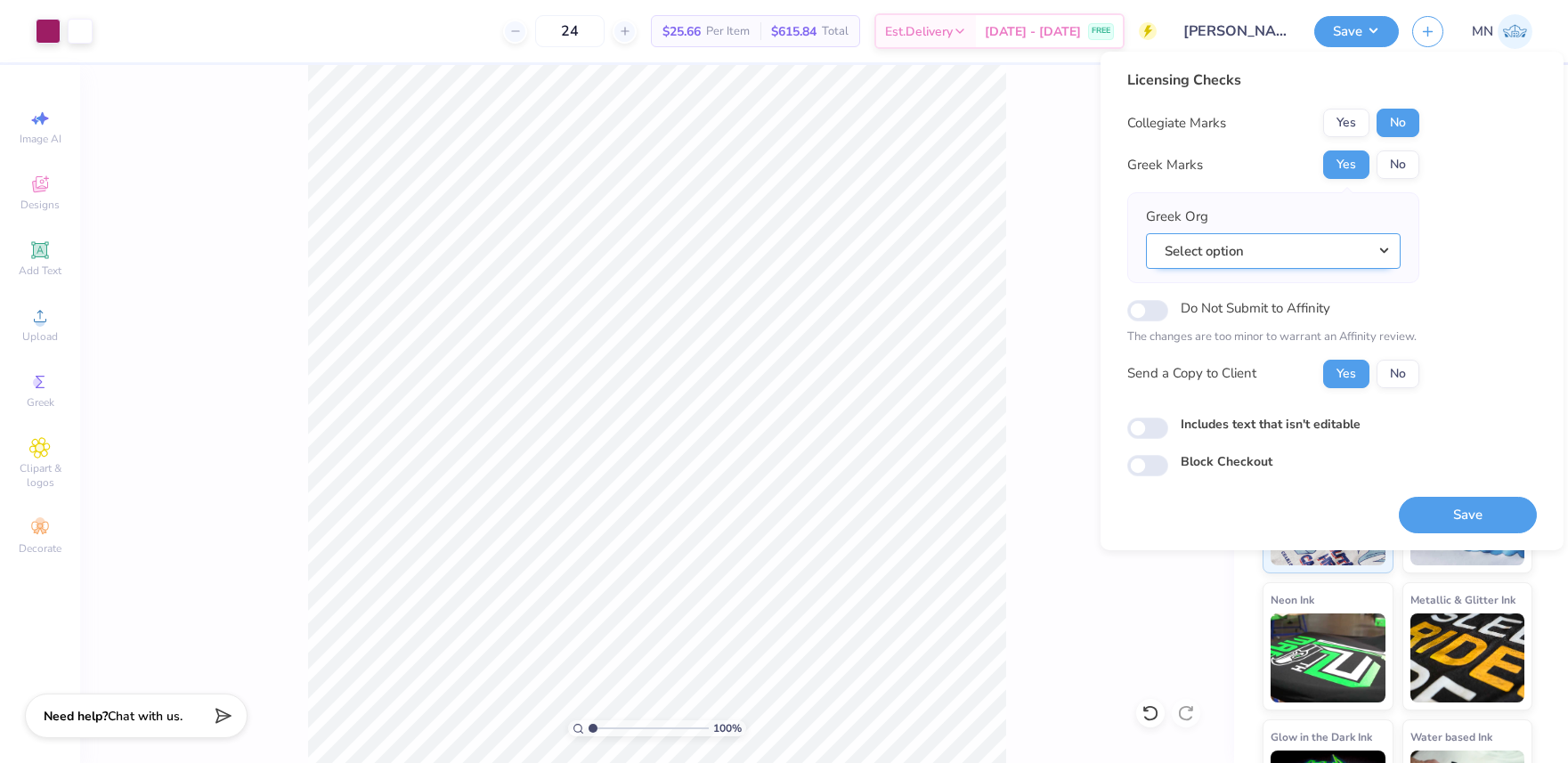
click at [1313, 259] on button "Select option" at bounding box center [1273, 251] width 255 height 36
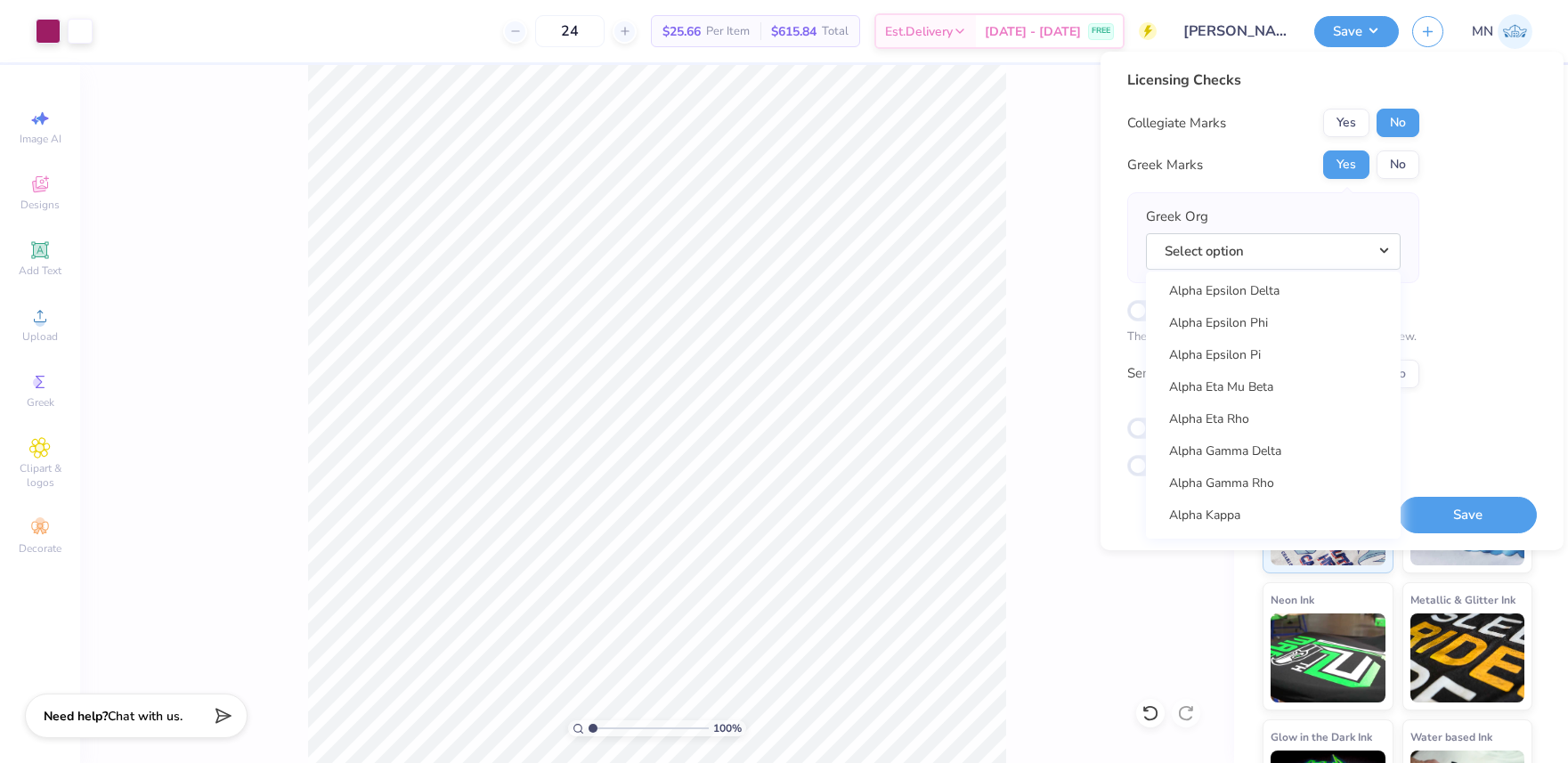
scroll to position [506, 0]
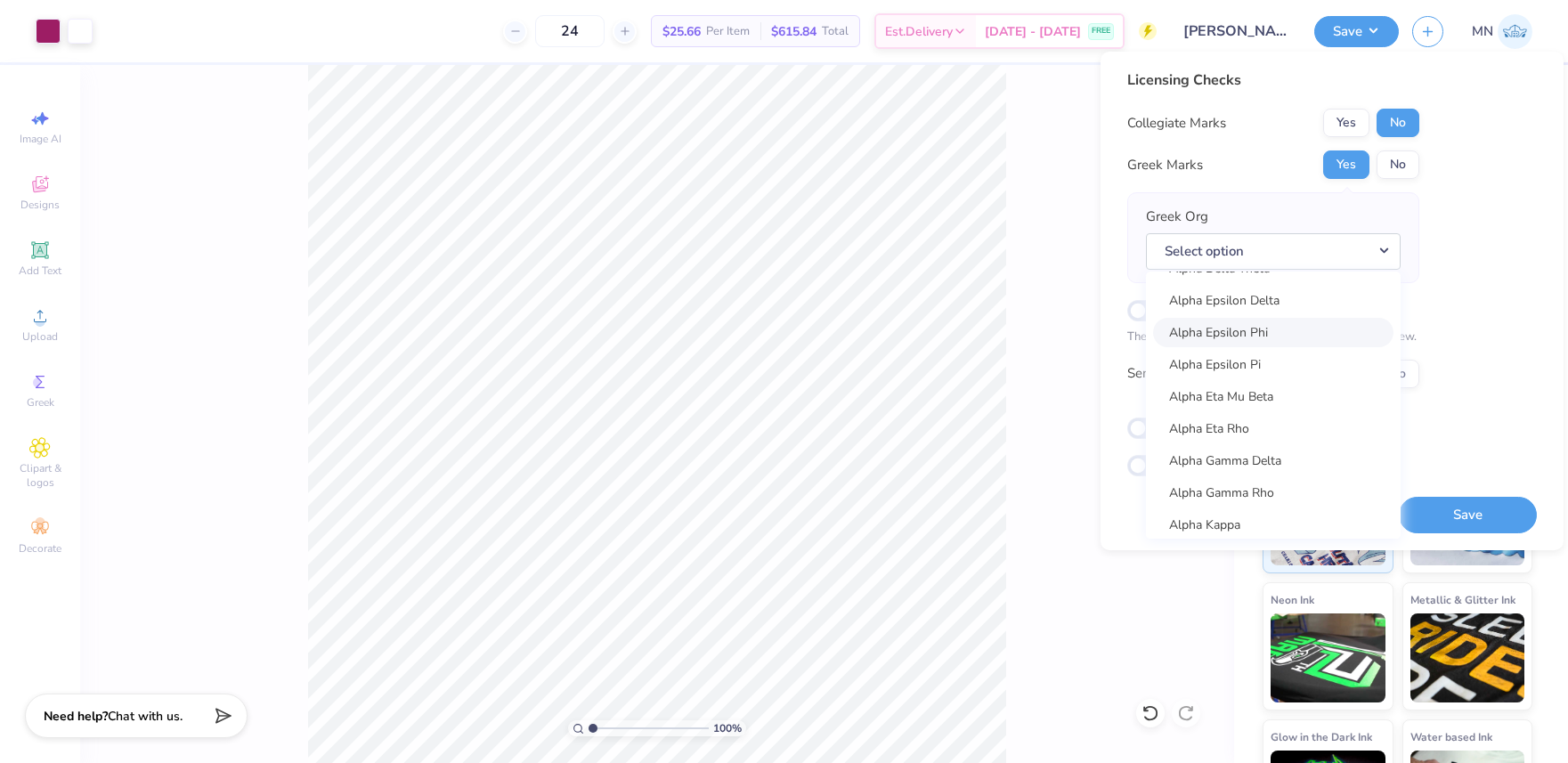
click at [1289, 337] on link "Alpha Epsilon Phi" at bounding box center [1273, 333] width 240 height 29
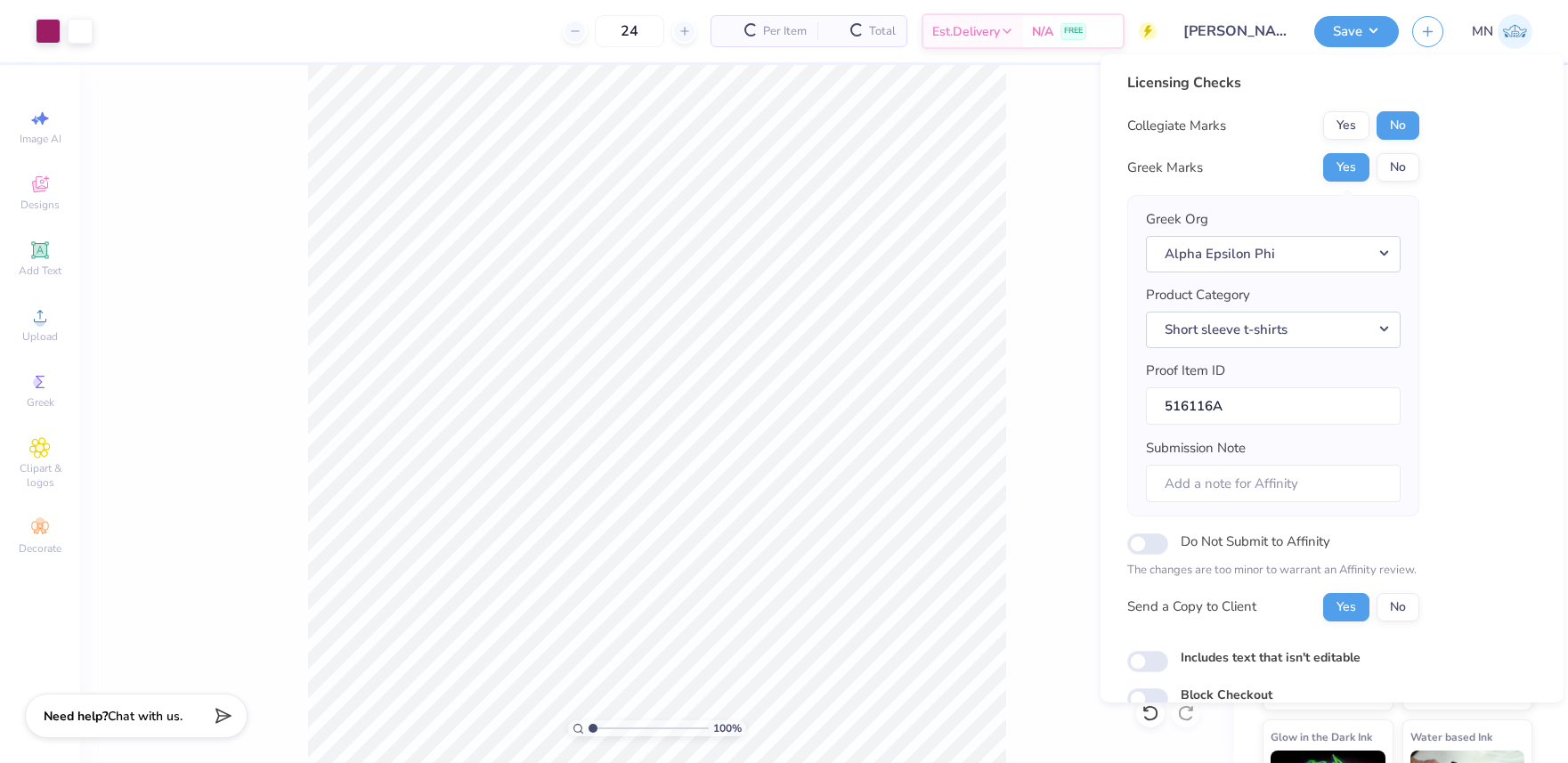
scroll to position [81, 0]
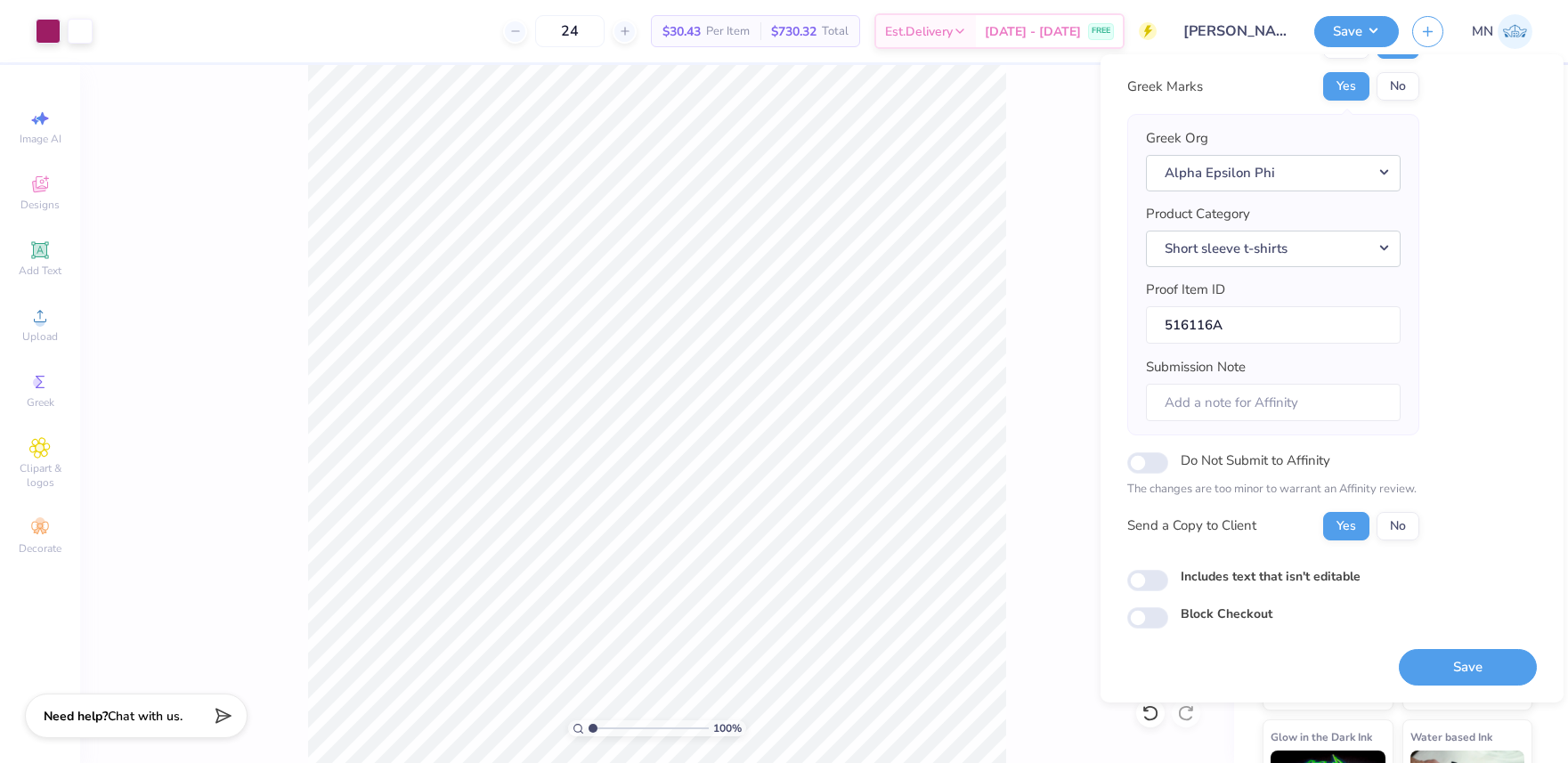
drag, startPoint x: 1456, startPoint y: 663, endPoint x: 1410, endPoint y: 631, distance: 56.0
click at [1456, 663] on button "Save" at bounding box center [1468, 668] width 138 height 36
